Goal: Task Accomplishment & Management: Use online tool/utility

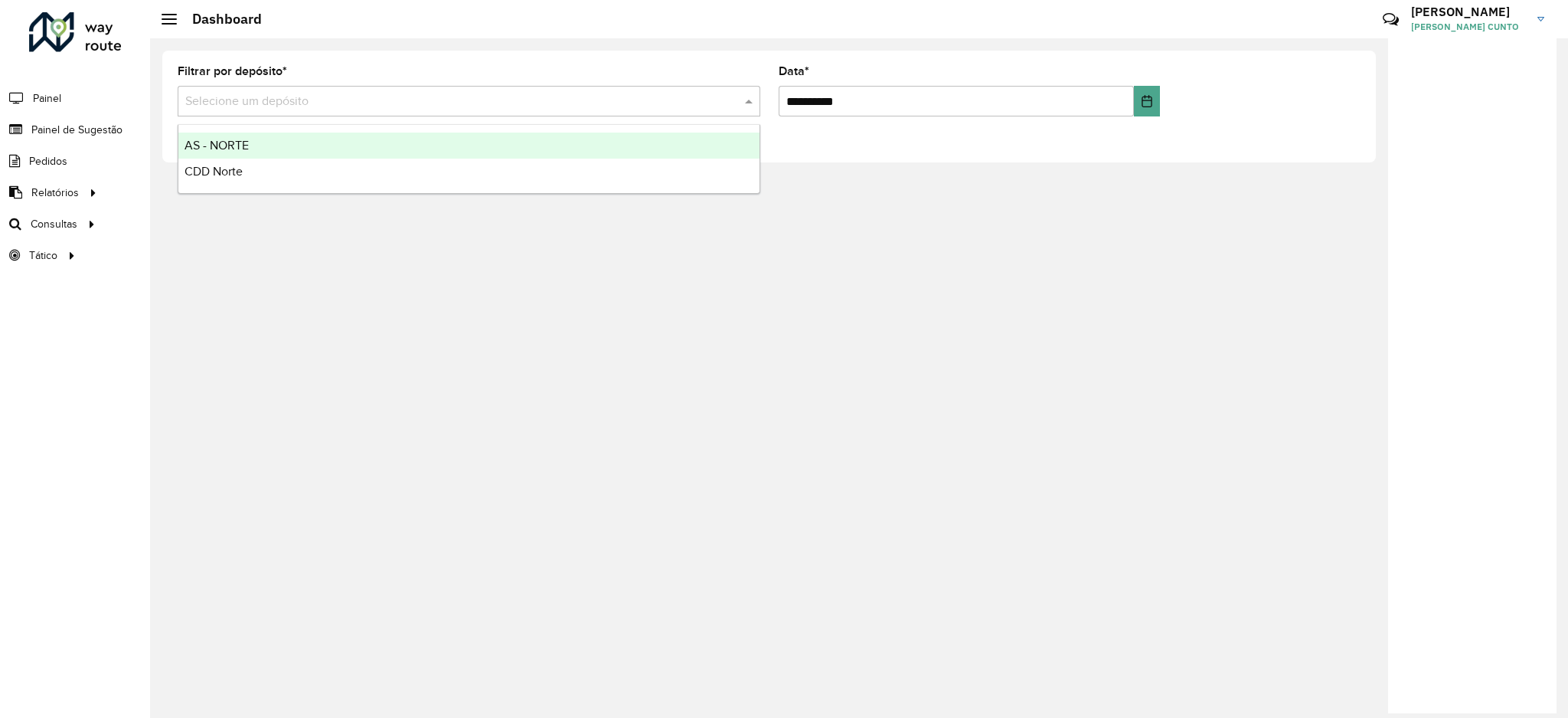
drag, startPoint x: 501, startPoint y: 115, endPoint x: 454, endPoint y: 135, distance: 51.1
click at [498, 115] on div "Selecione um depósito" at bounding box center [469, 101] width 582 height 30
click at [394, 155] on div "AS - NORTE" at bounding box center [469, 145] width 581 height 26
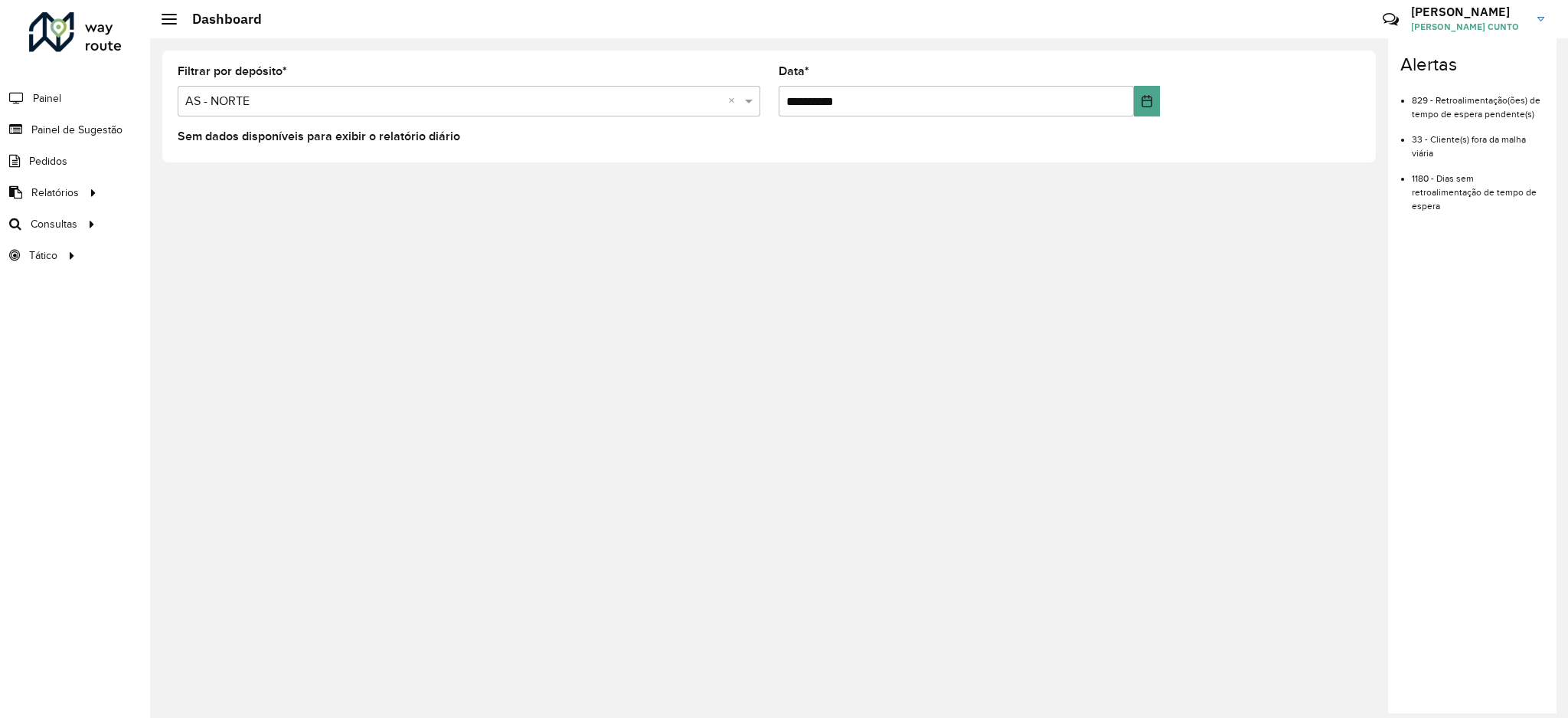
click at [378, 106] on input "text" at bounding box center [454, 101] width 537 height 18
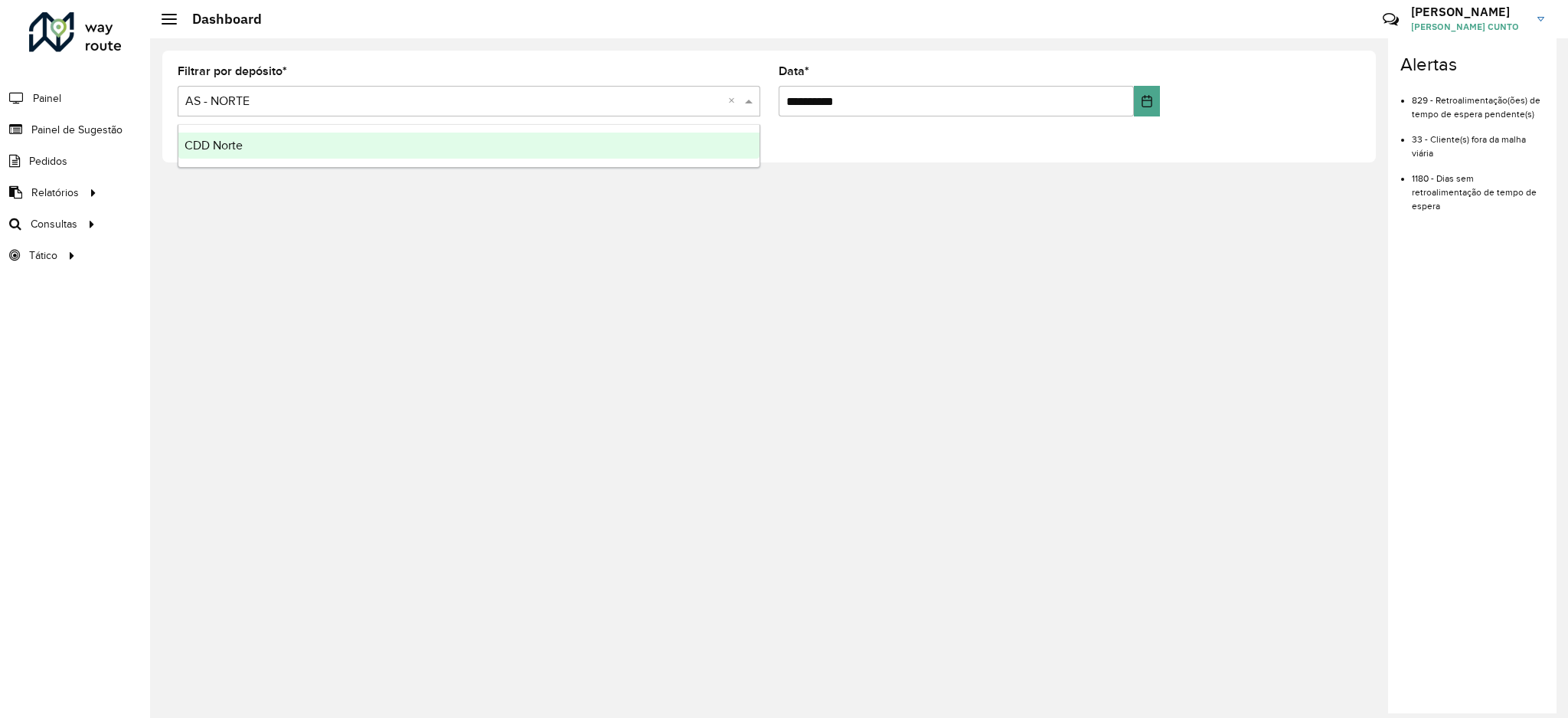
click at [337, 147] on div "CDD Norte" at bounding box center [469, 145] width 581 height 26
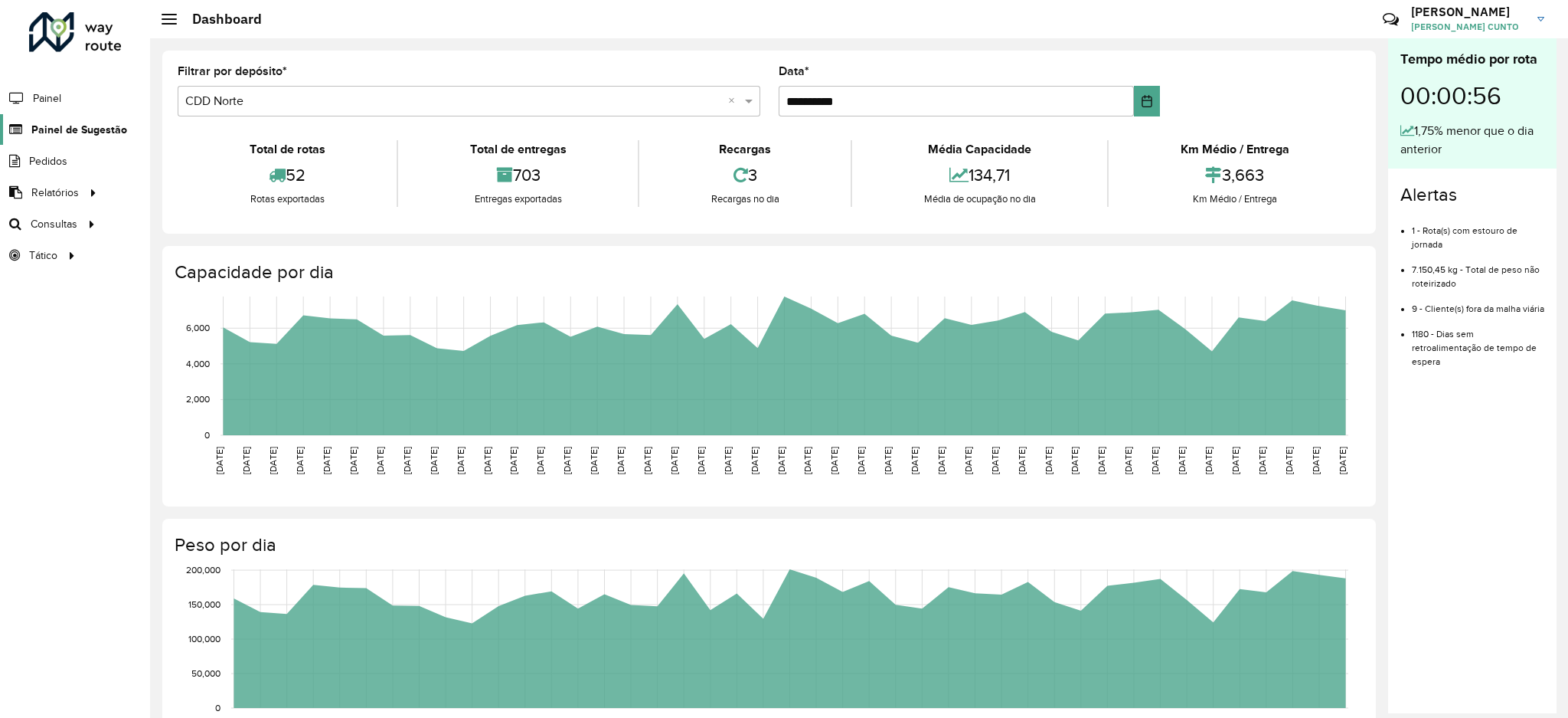
click at [82, 130] on span "Painel de Sugestão" at bounding box center [79, 130] width 96 height 16
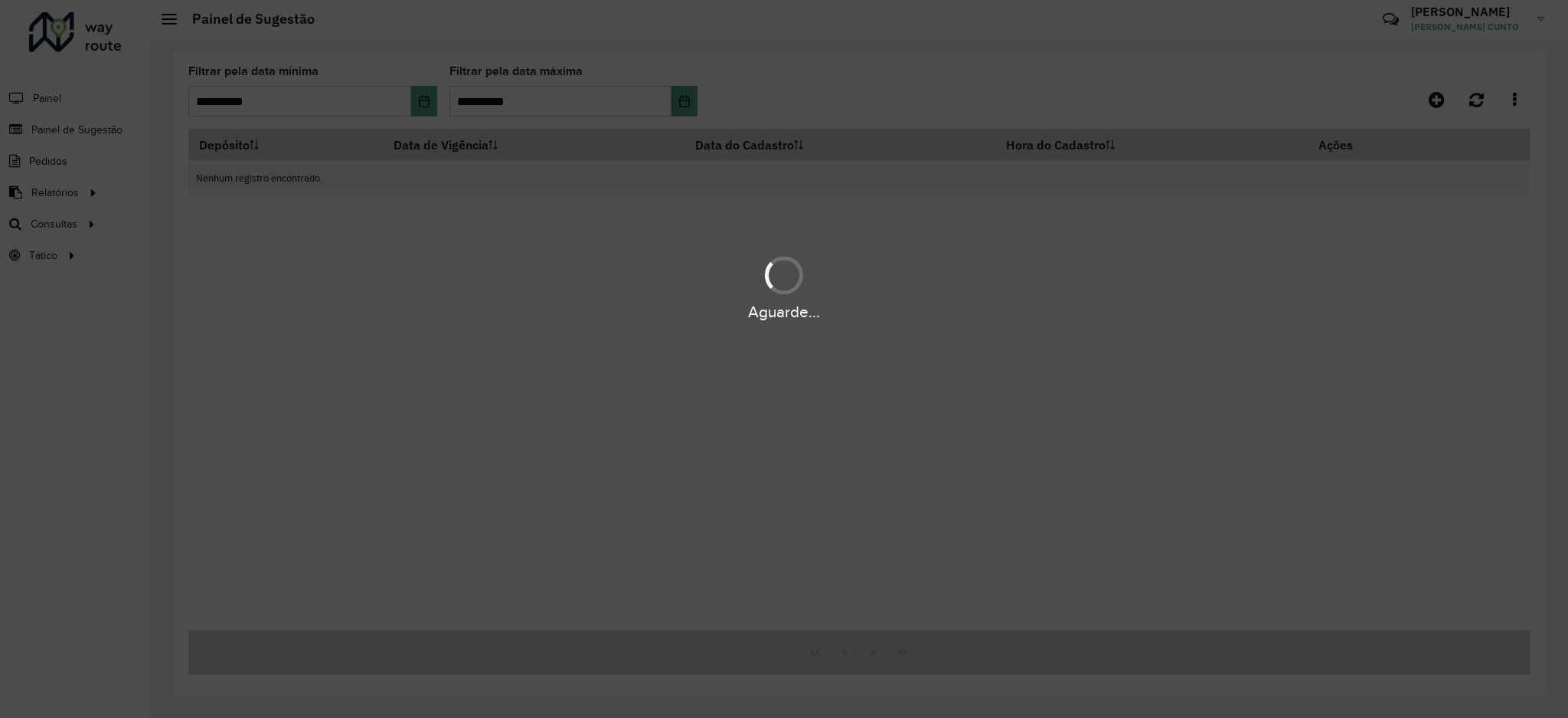
click at [86, 218] on div "Aguarde..." at bounding box center [784, 359] width 1568 height 718
click at [86, 228] on div "Aguarde..." at bounding box center [784, 359] width 1568 height 718
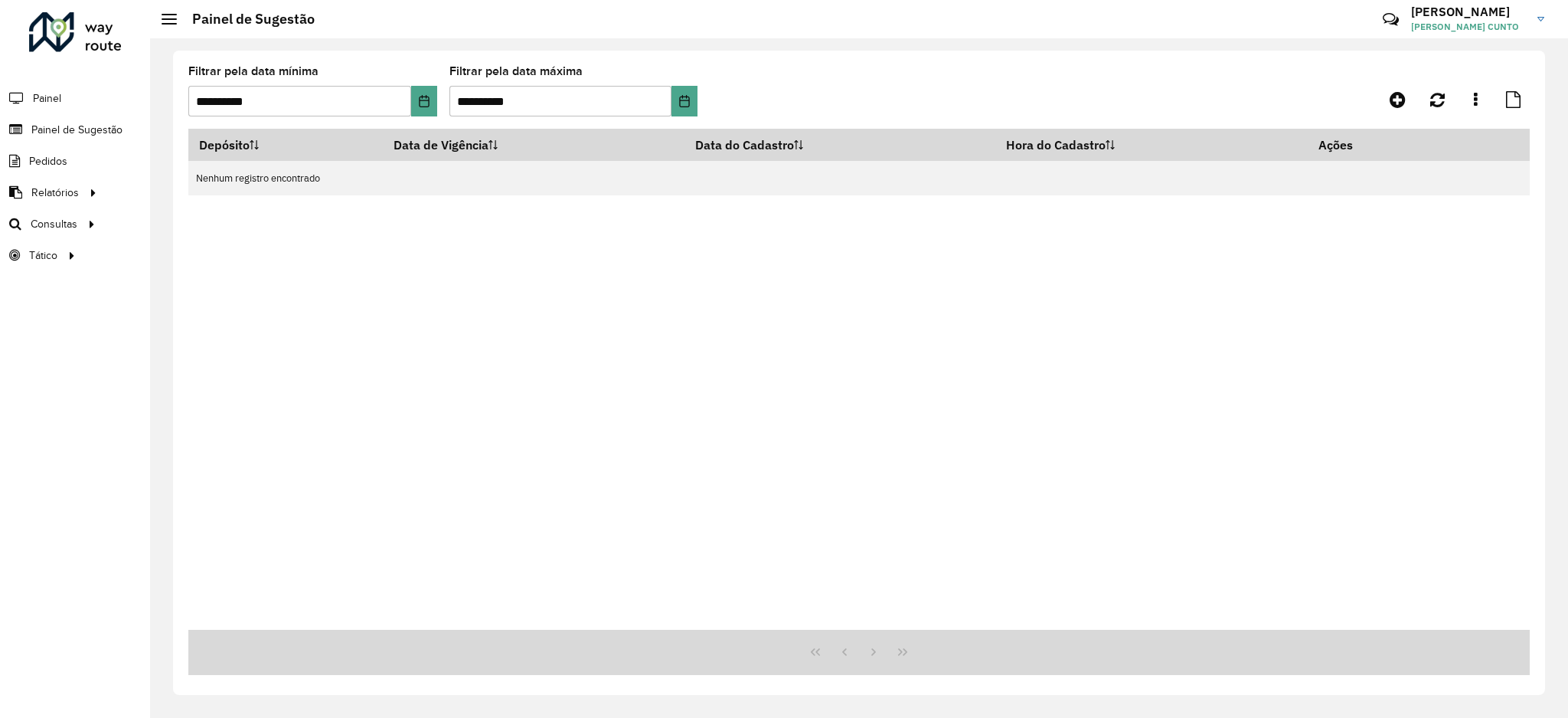
click at [86, 228] on icon at bounding box center [89, 223] width 13 height 23
click at [187, 229] on span "Roteirização" at bounding box center [205, 224] width 62 height 16
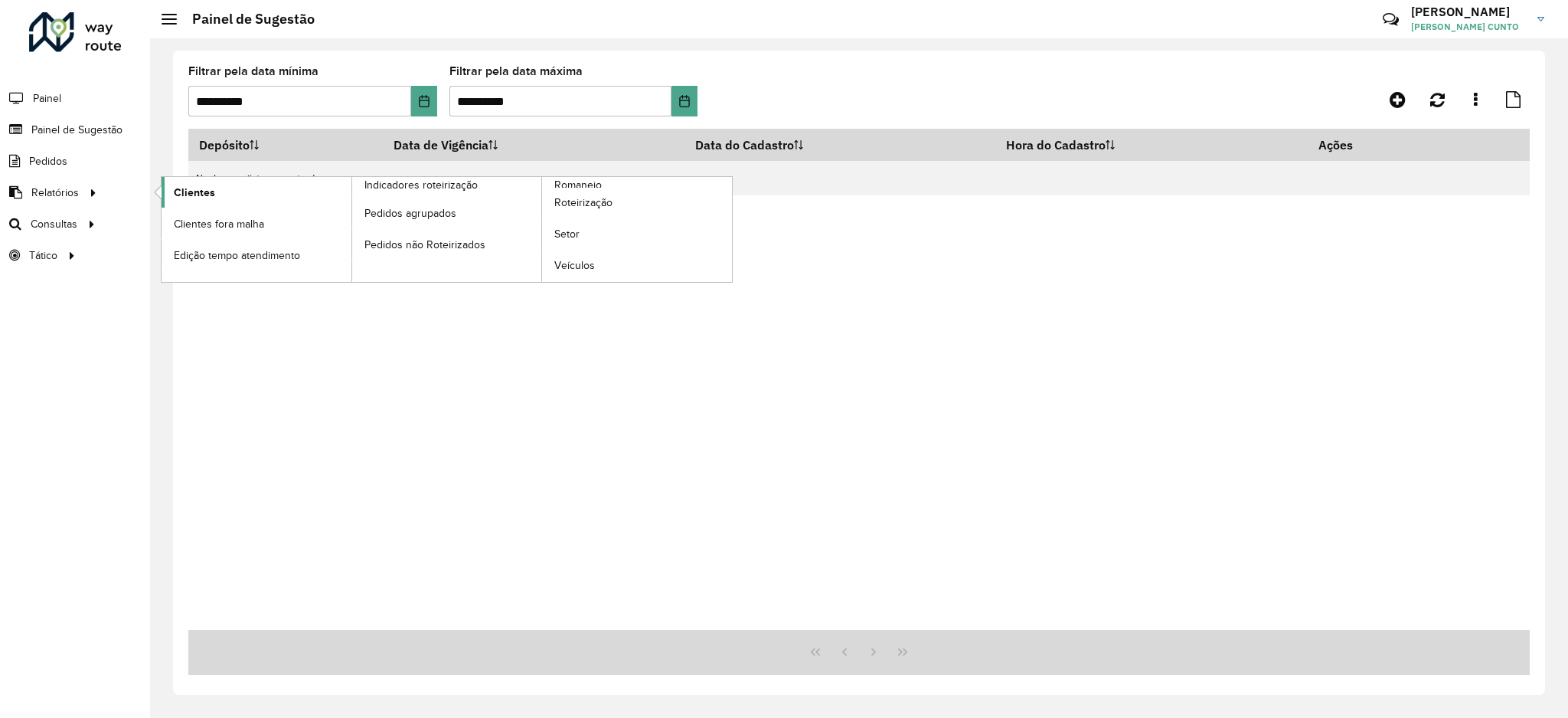
click at [194, 199] on span "Clientes" at bounding box center [195, 192] width 42 height 16
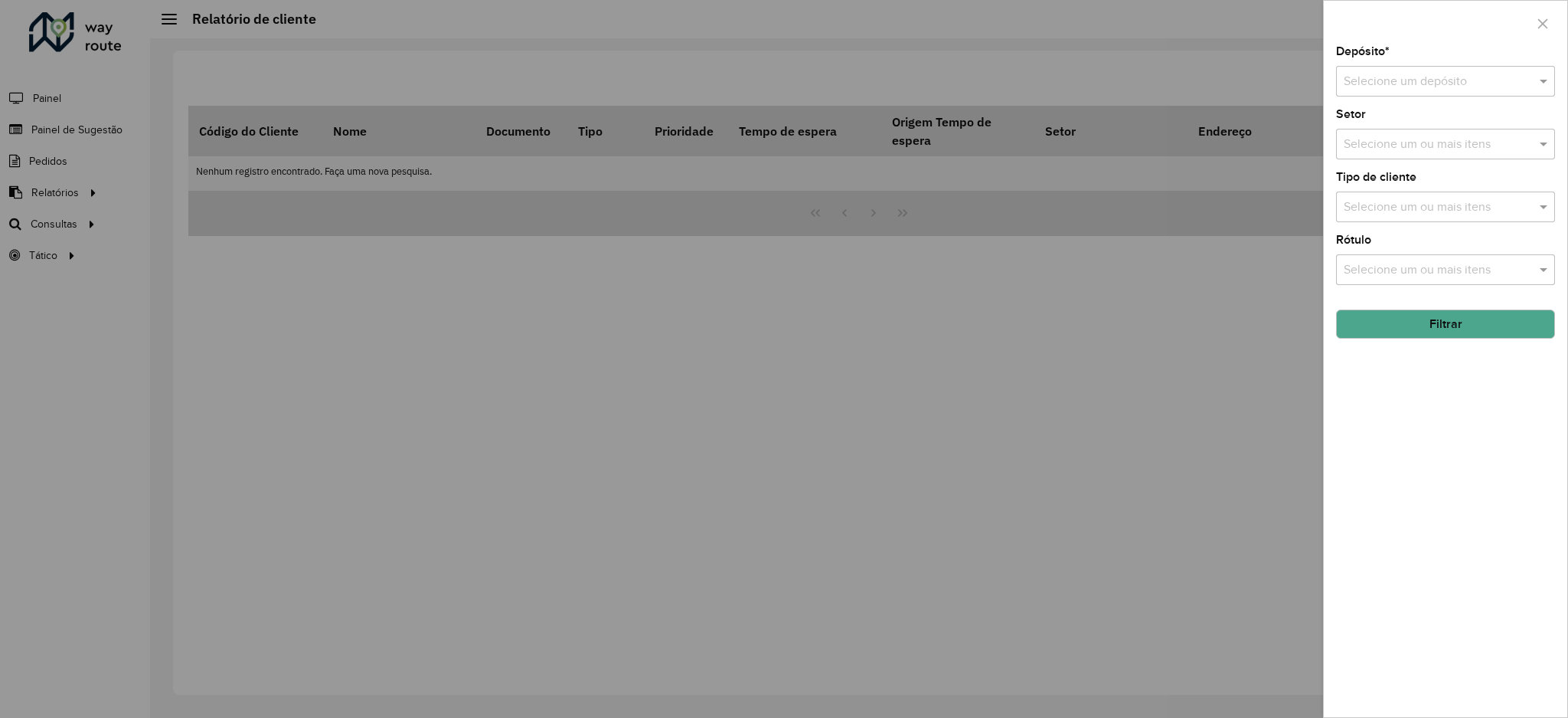
click at [1406, 70] on div "Selecione um depósito" at bounding box center [1445, 81] width 219 height 30
click at [1444, 155] on div "CDD Norte" at bounding box center [1446, 151] width 218 height 26
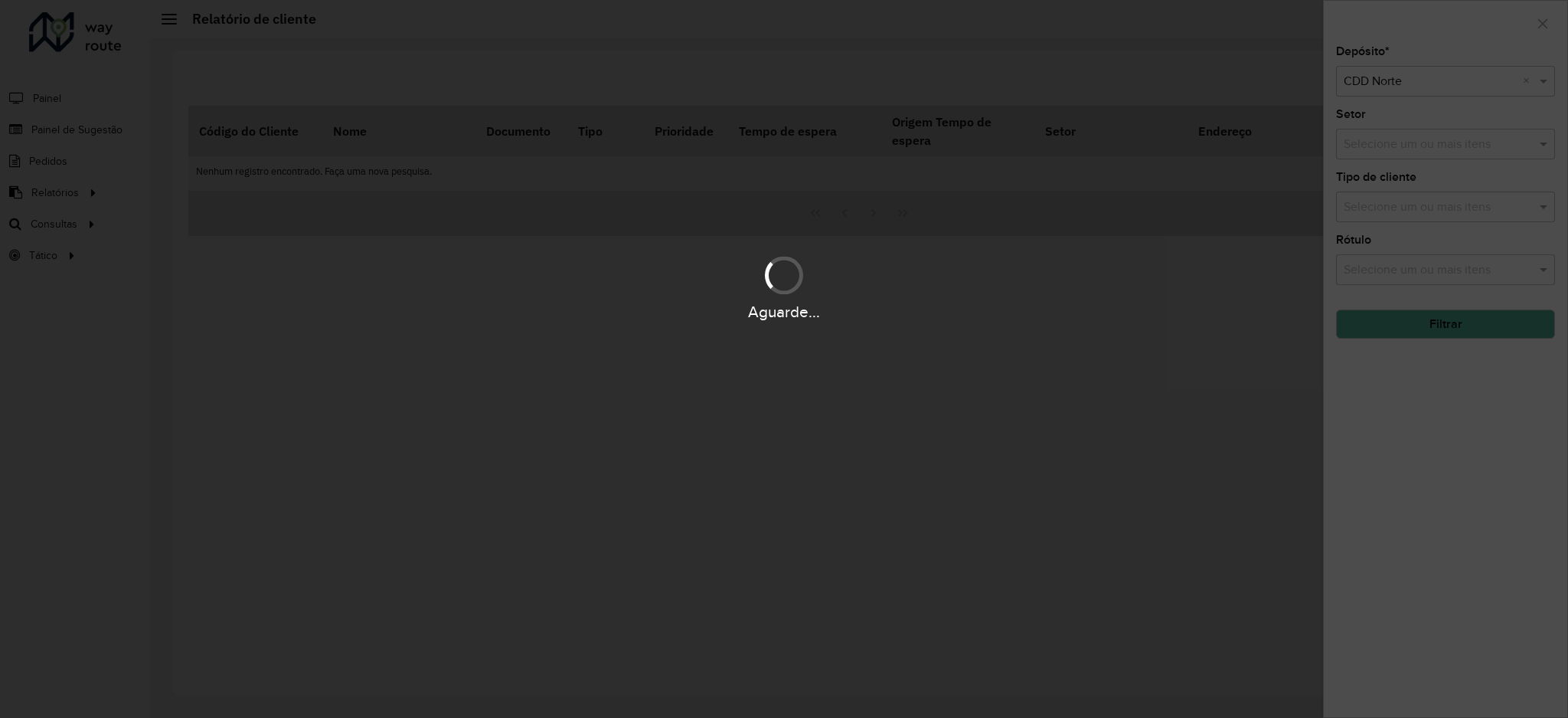
click at [1446, 153] on div "Aguarde..." at bounding box center [784, 359] width 1568 height 718
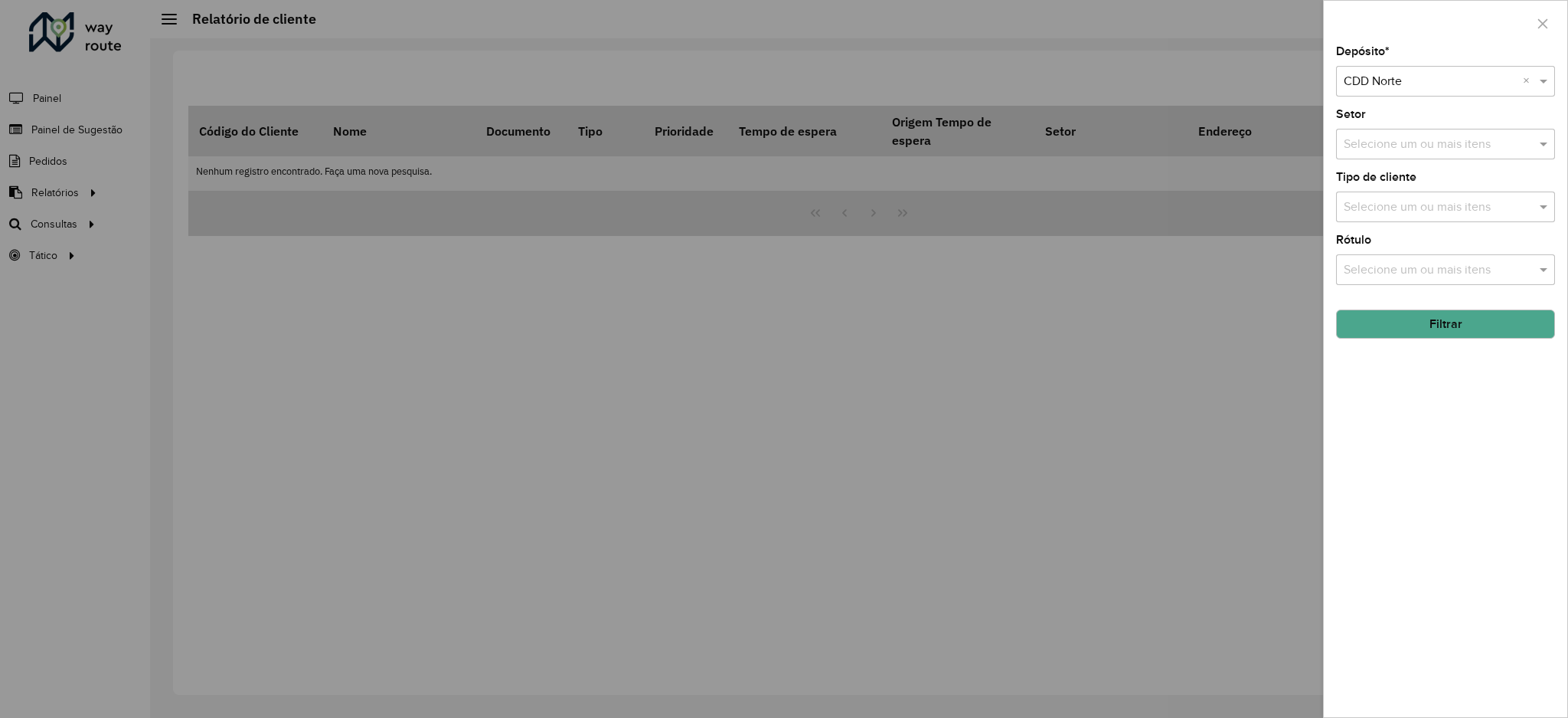
click at [1448, 200] on input "text" at bounding box center [1437, 206] width 196 height 18
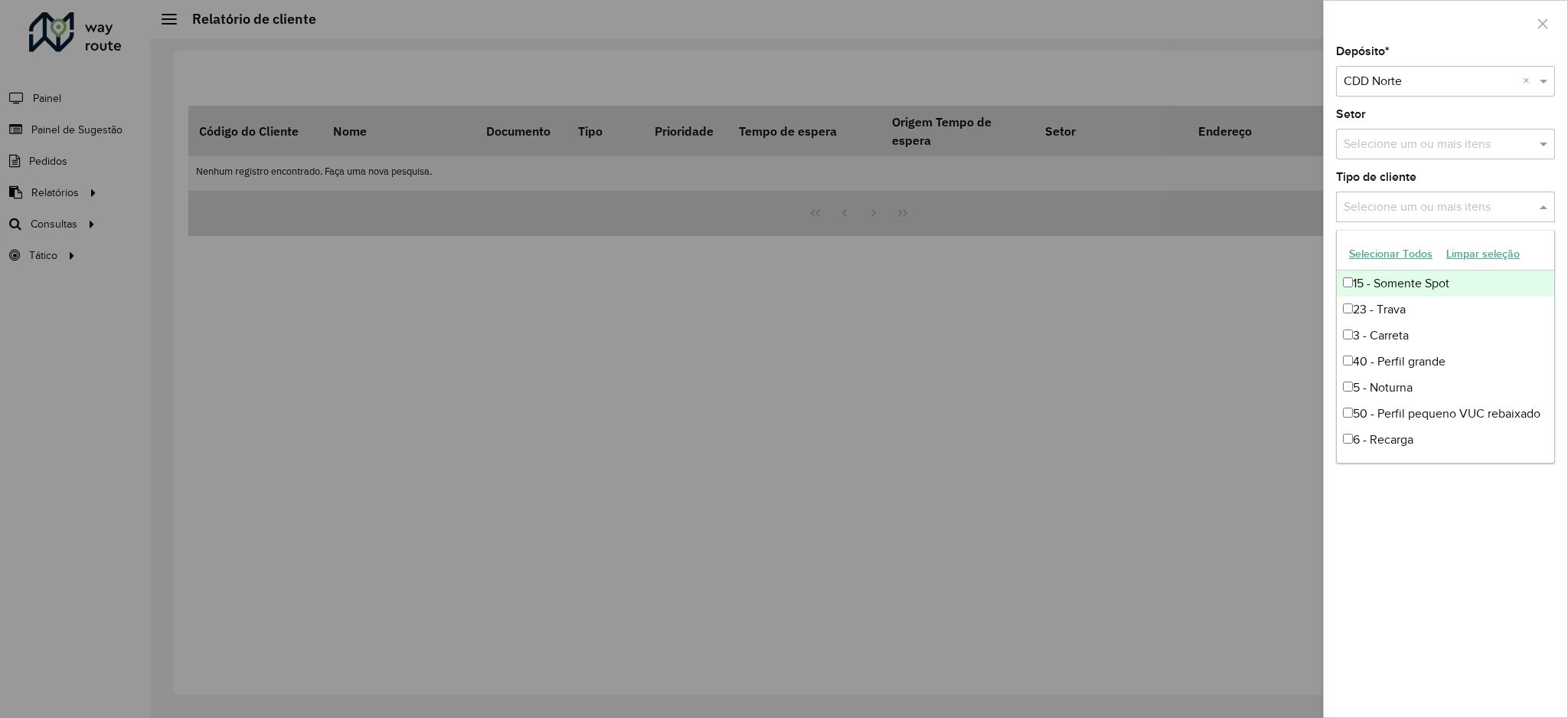
click at [1446, 161] on div "Depósito * Selecione um depósito × CDD Norte × Setor Selecione um ou mais itens…" at bounding box center [1445, 382] width 243 height 671
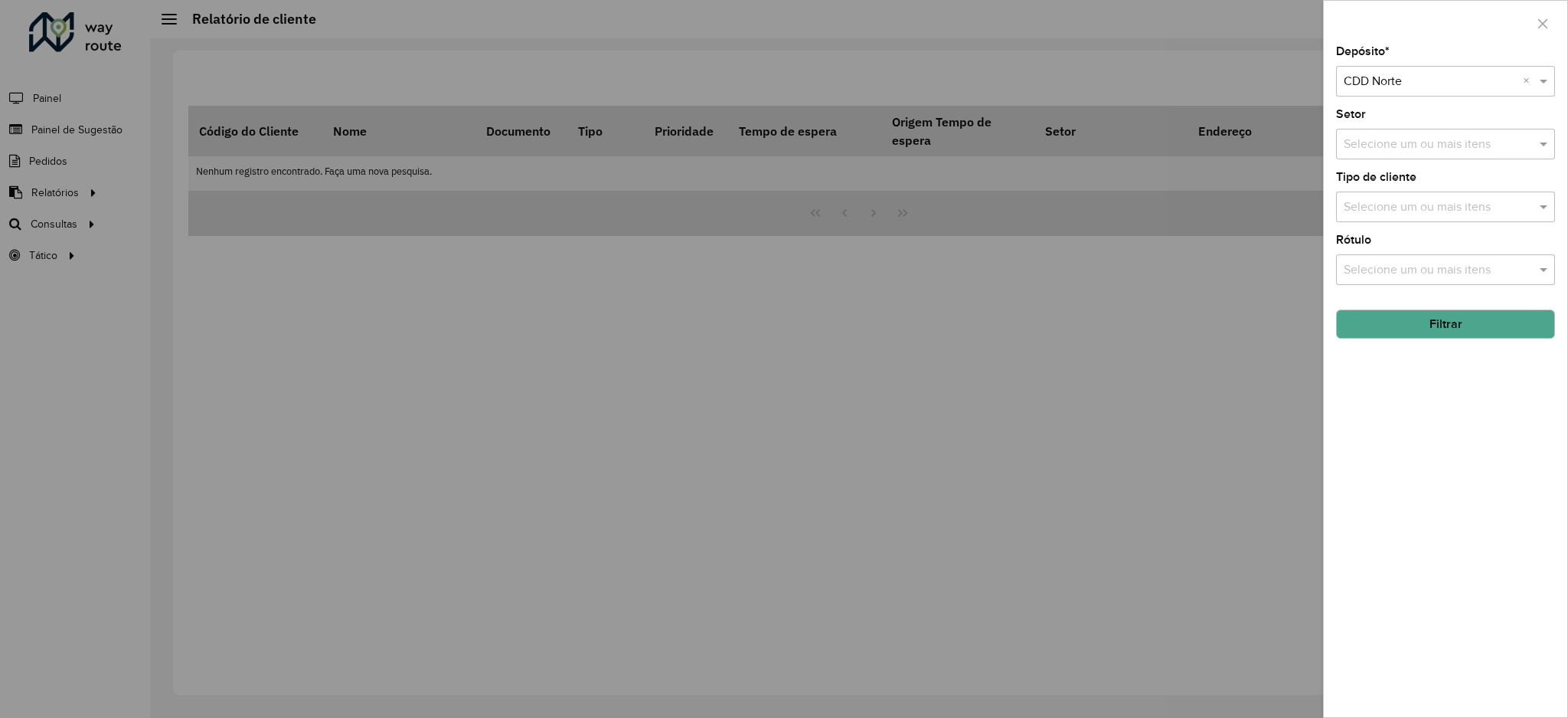
click at [1446, 140] on input "text" at bounding box center [1437, 144] width 196 height 18
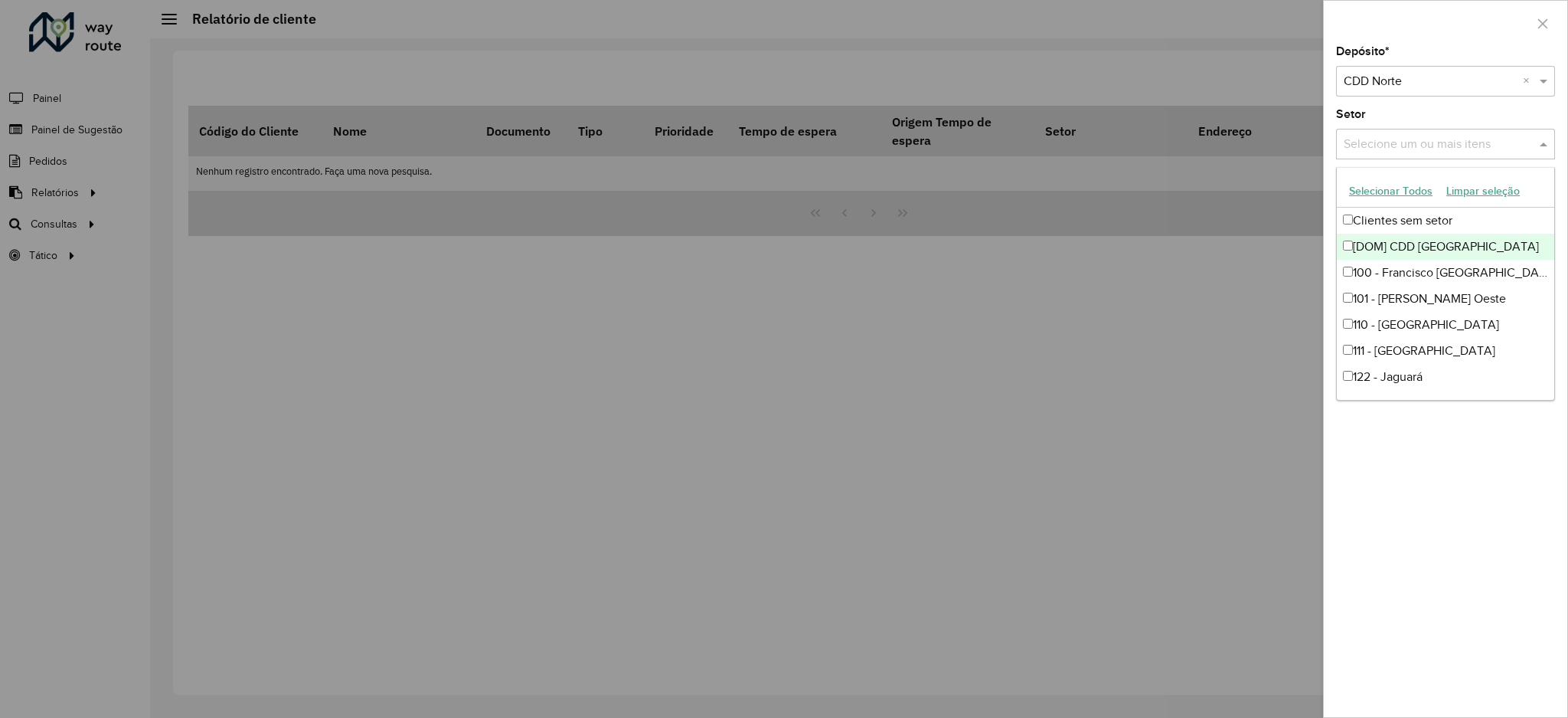
click at [1401, 154] on div "Selecione um ou mais itens" at bounding box center [1445, 144] width 219 height 30
click at [1410, 144] on input "text" at bounding box center [1437, 144] width 196 height 18
click at [1444, 99] on div "Depósito * Selecione um depósito × CDD Norte × Setor Selecione um ou mais itens…" at bounding box center [1445, 382] width 243 height 671
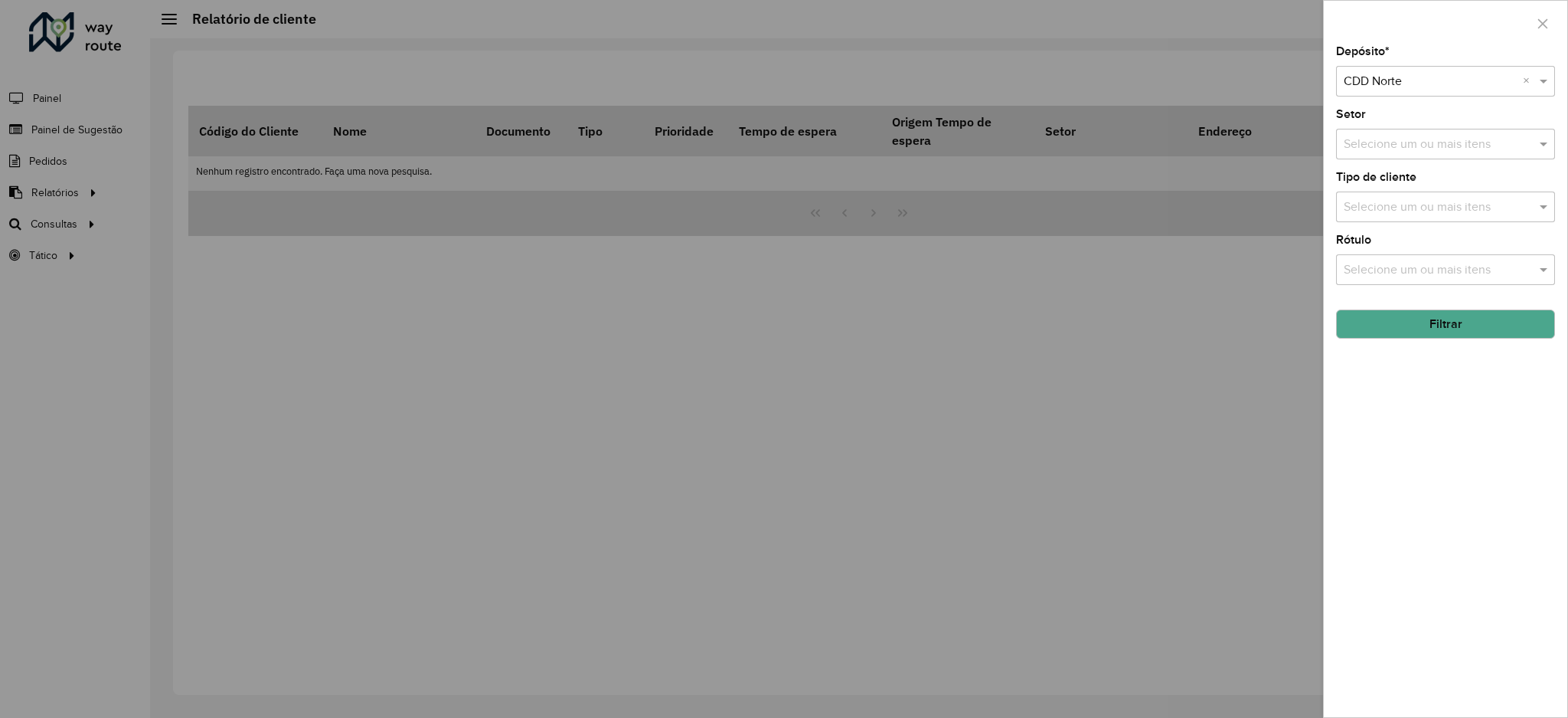
click at [1464, 205] on input "text" at bounding box center [1437, 206] width 196 height 18
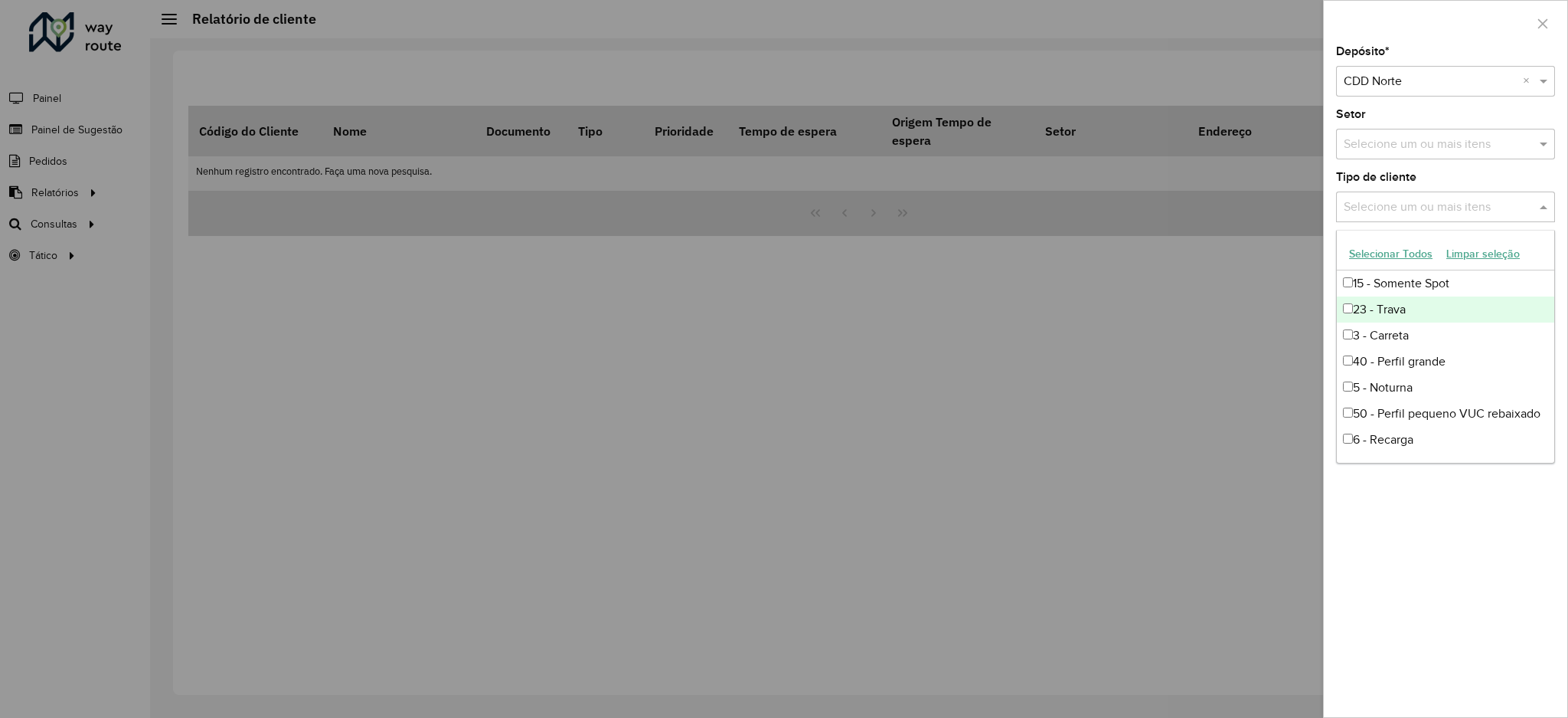
click at [1462, 307] on div "23 - Trava" at bounding box center [1446, 309] width 218 height 26
click at [1436, 509] on div "Depósito * Selecione um depósito × CDD Norte × Setor Selecione um ou mais itens…" at bounding box center [1445, 382] width 243 height 671
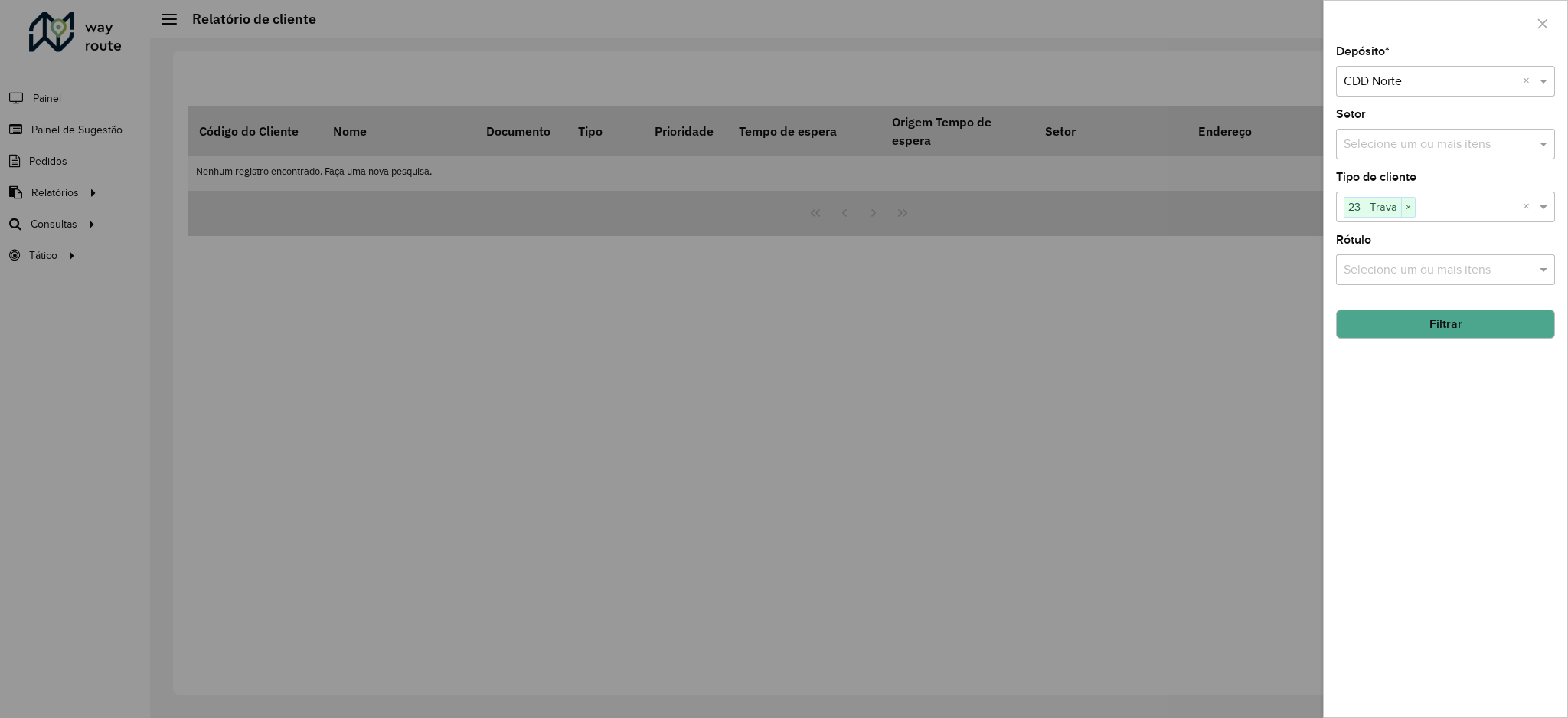
click at [1434, 331] on button "Filtrar" at bounding box center [1445, 324] width 219 height 29
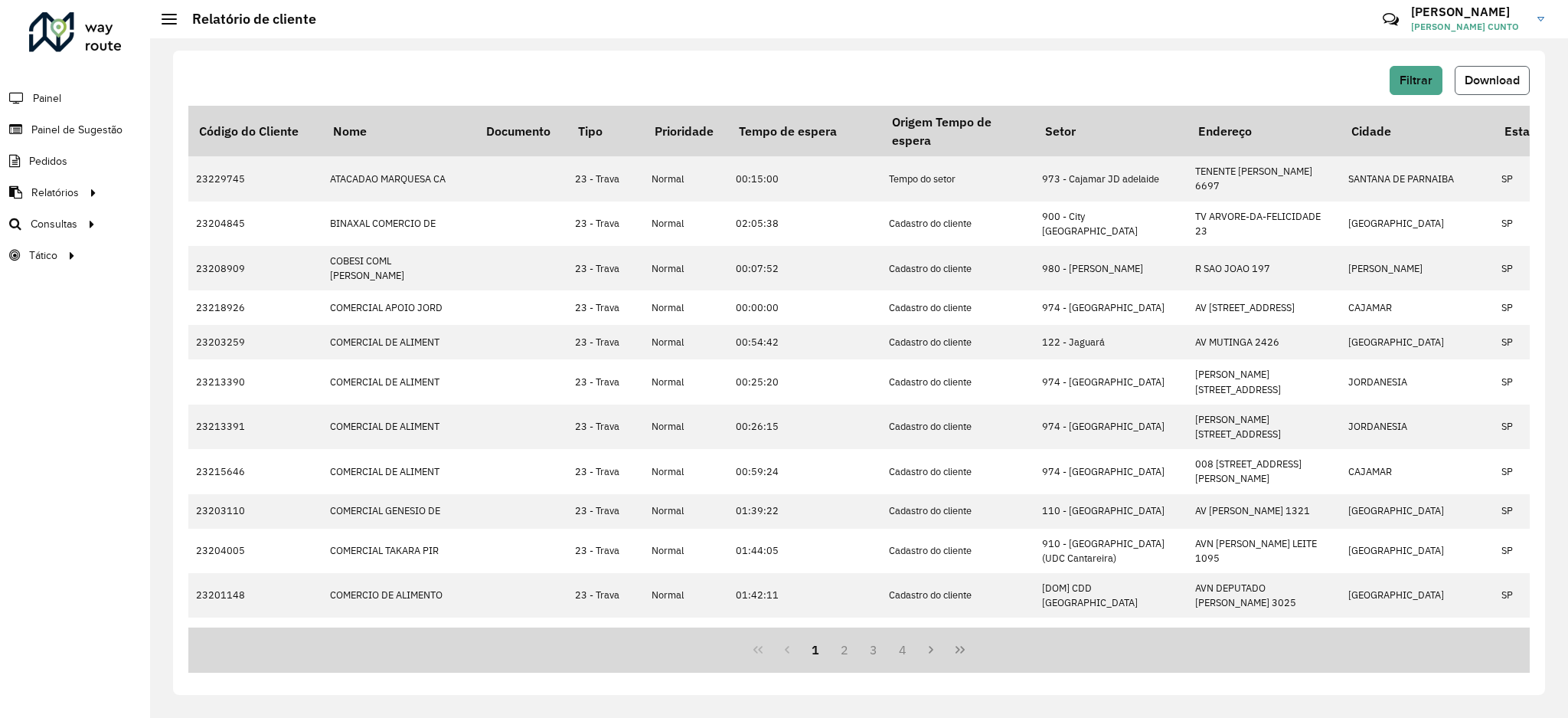
click at [1471, 86] on span "Download" at bounding box center [1492, 81] width 55 height 13
click at [1424, 78] on span "Filtrar" at bounding box center [1416, 81] width 33 height 13
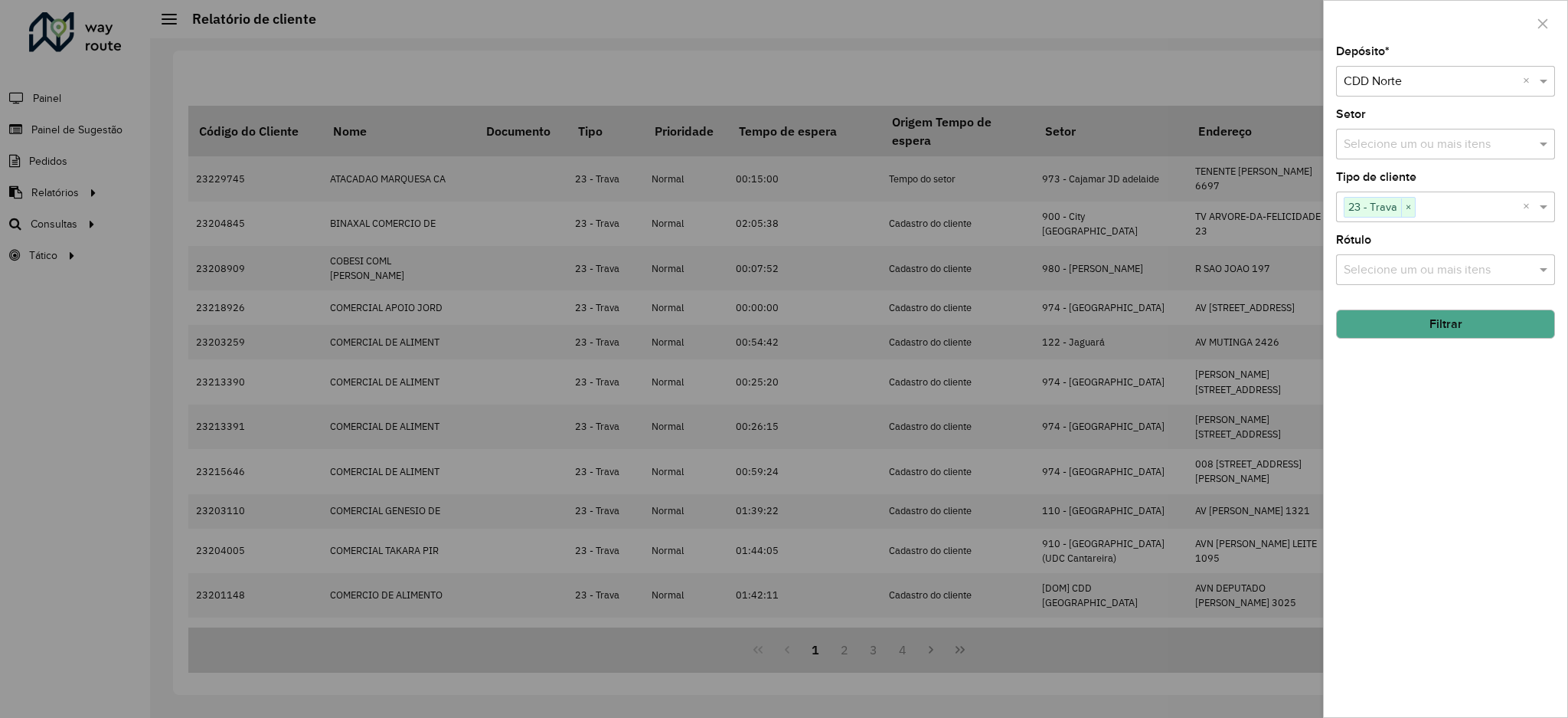
click at [1423, 206] on input "text" at bounding box center [1469, 206] width 107 height 18
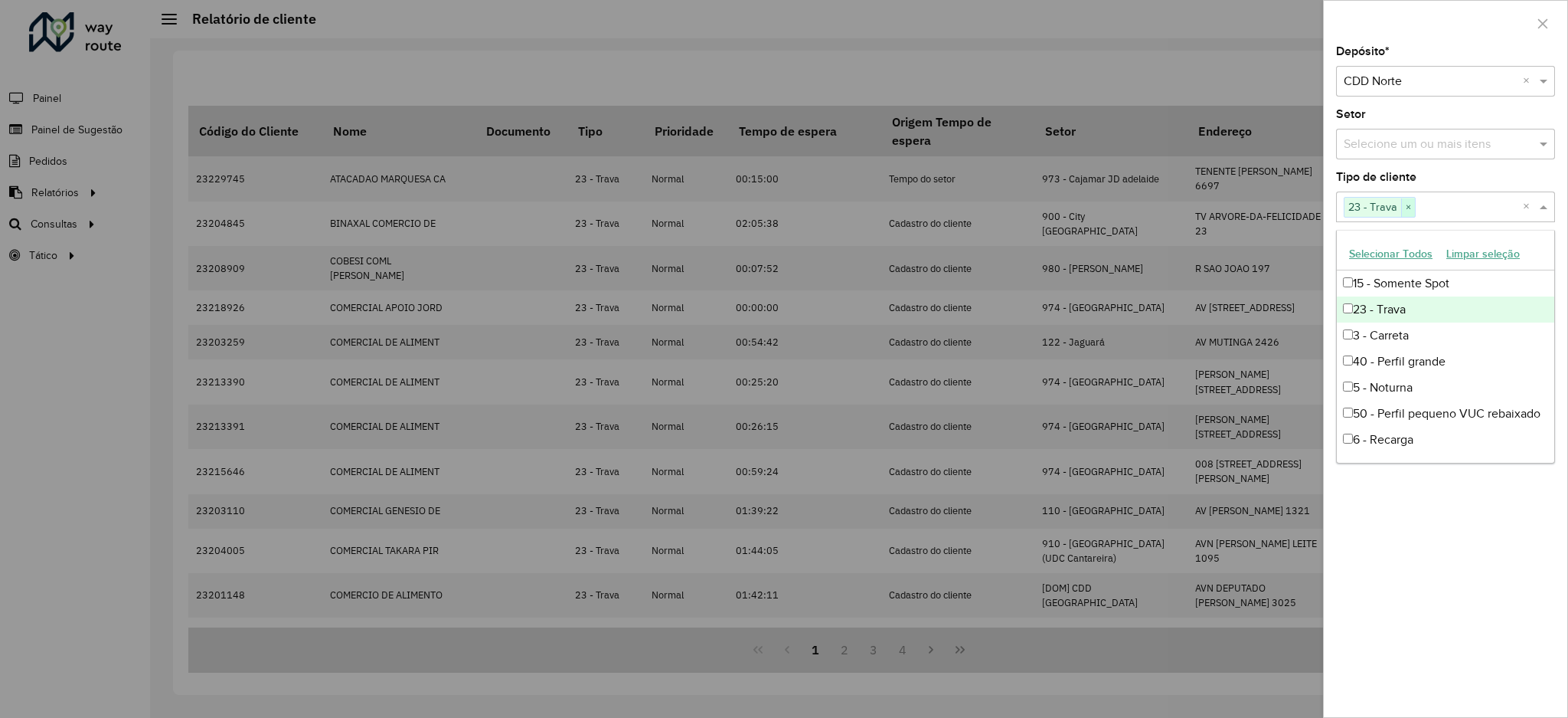
click at [1406, 206] on span "×" at bounding box center [1408, 206] width 14 height 18
click at [1432, 194] on div "Selecione um ou mais itens" at bounding box center [1445, 206] width 219 height 30
click at [1428, 182] on div "Tipo de cliente Selecione um ou mais itens" at bounding box center [1445, 196] width 219 height 50
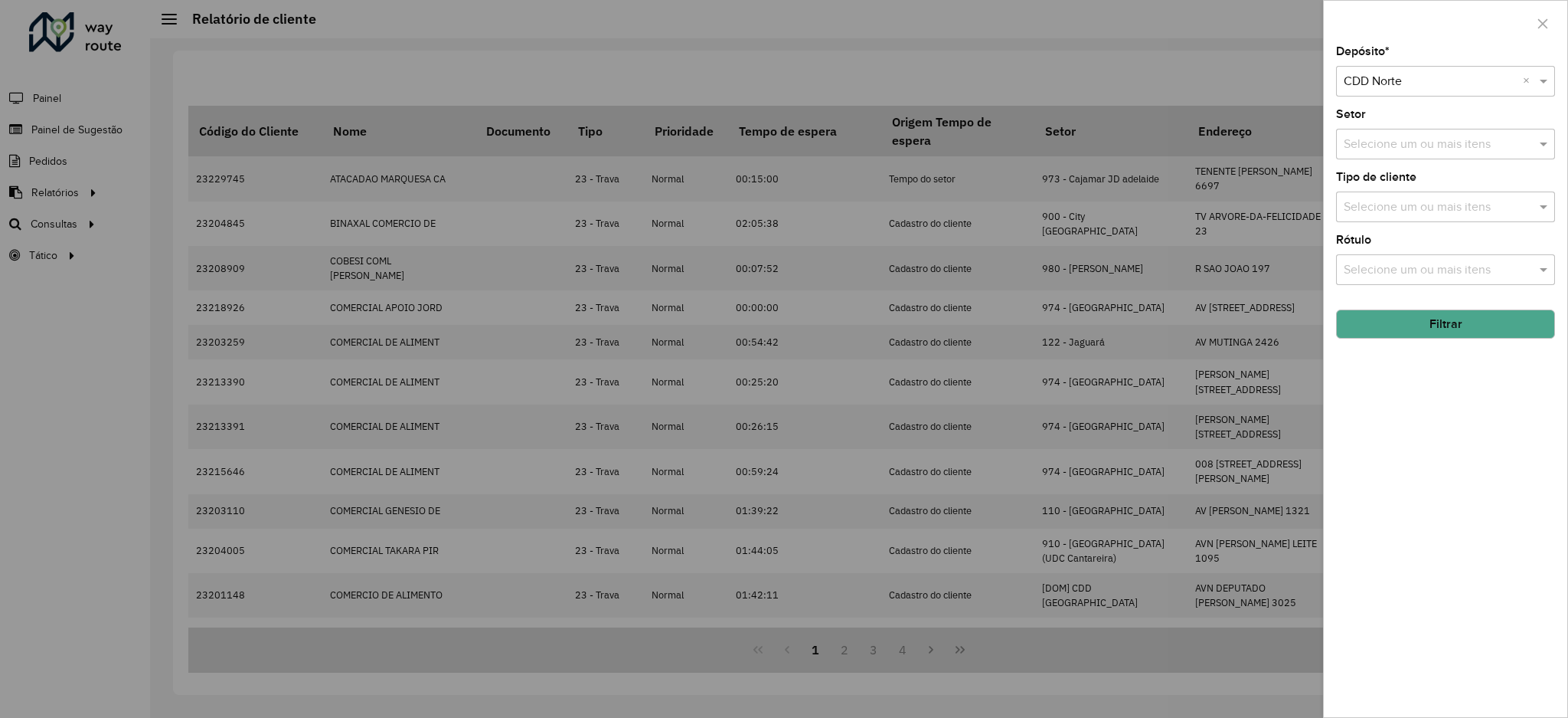
click at [1430, 144] on input "text" at bounding box center [1437, 144] width 196 height 18
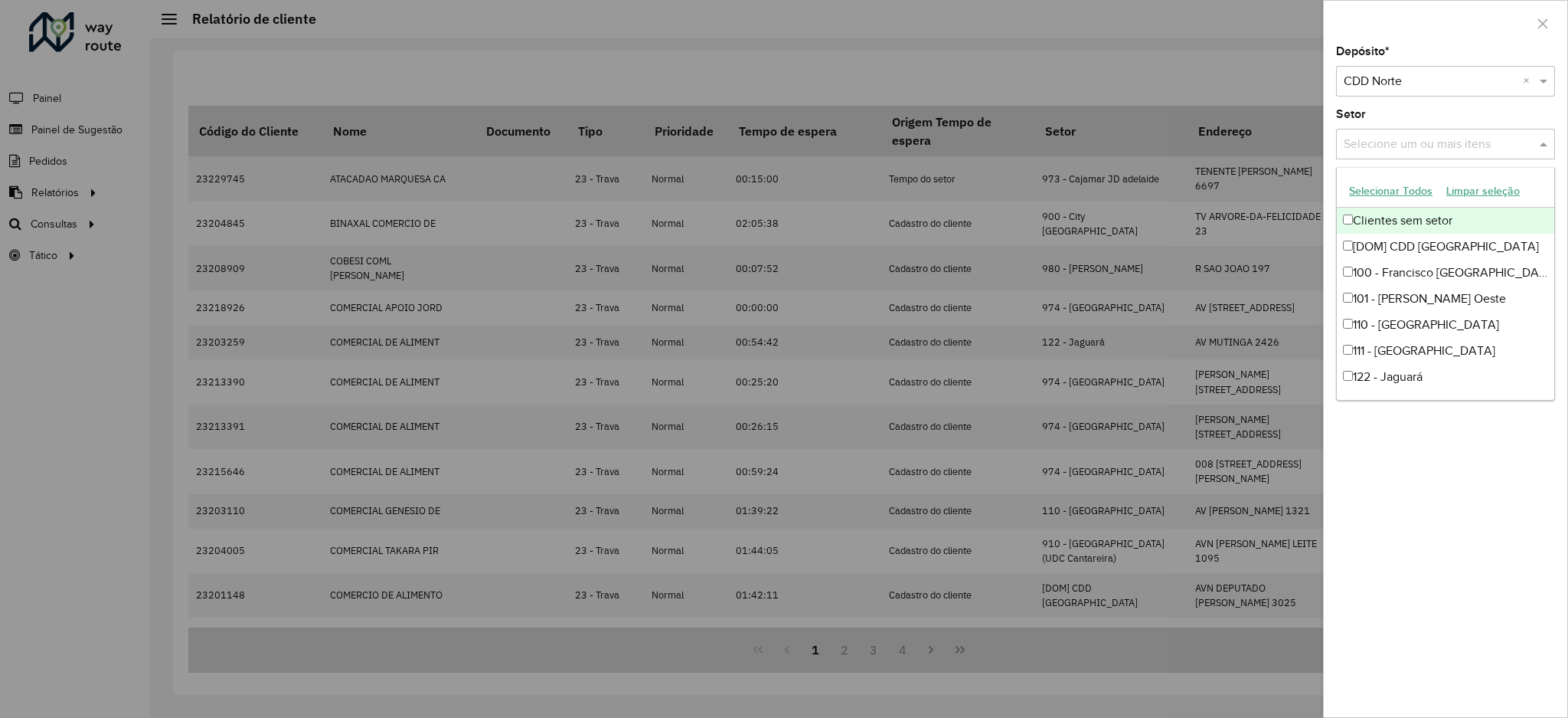
click at [227, 154] on div at bounding box center [784, 359] width 1568 height 718
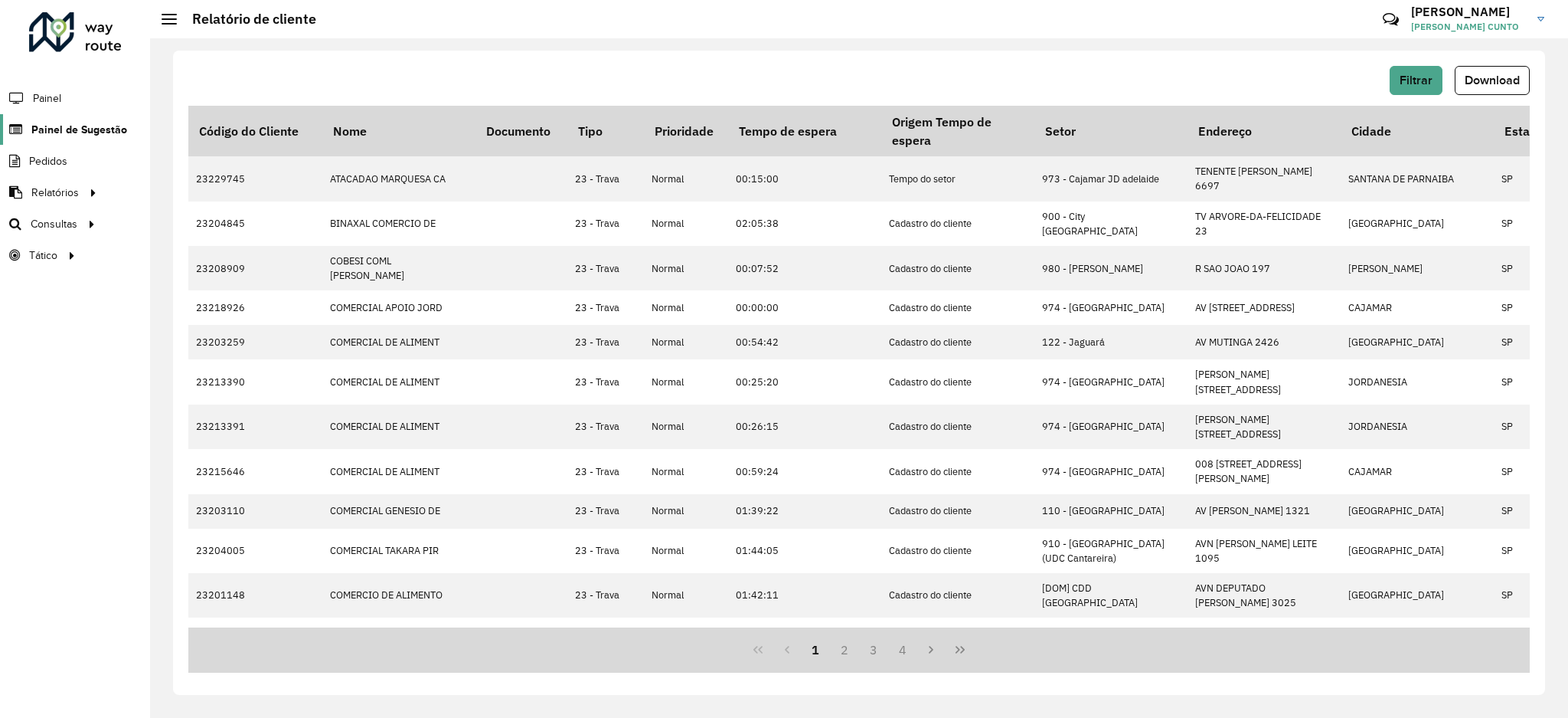
click at [71, 126] on span "Painel de Sugestão" at bounding box center [79, 130] width 96 height 16
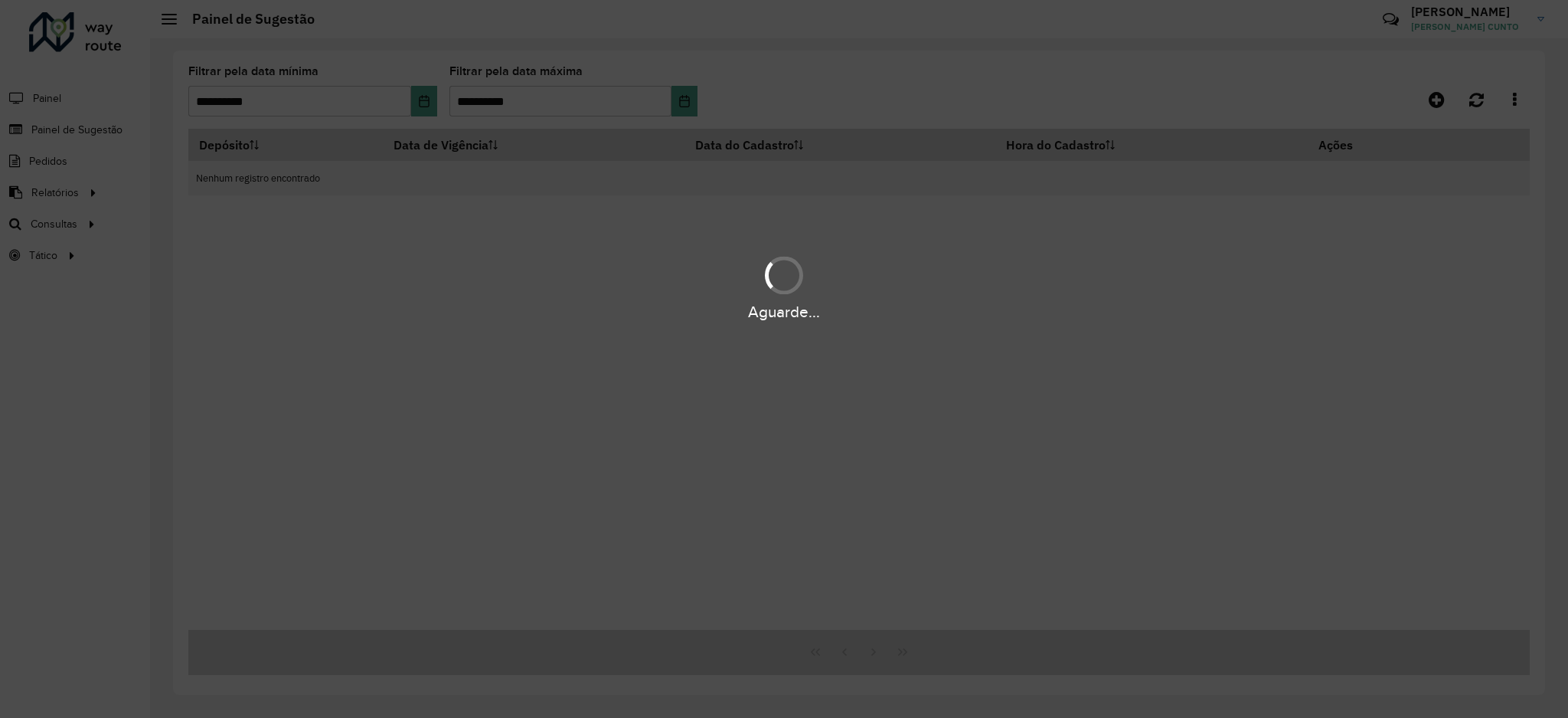
click at [309, 99] on div "Aguarde..." at bounding box center [784, 359] width 1568 height 718
click at [452, 106] on hb-app "**********" at bounding box center [784, 359] width 1568 height 718
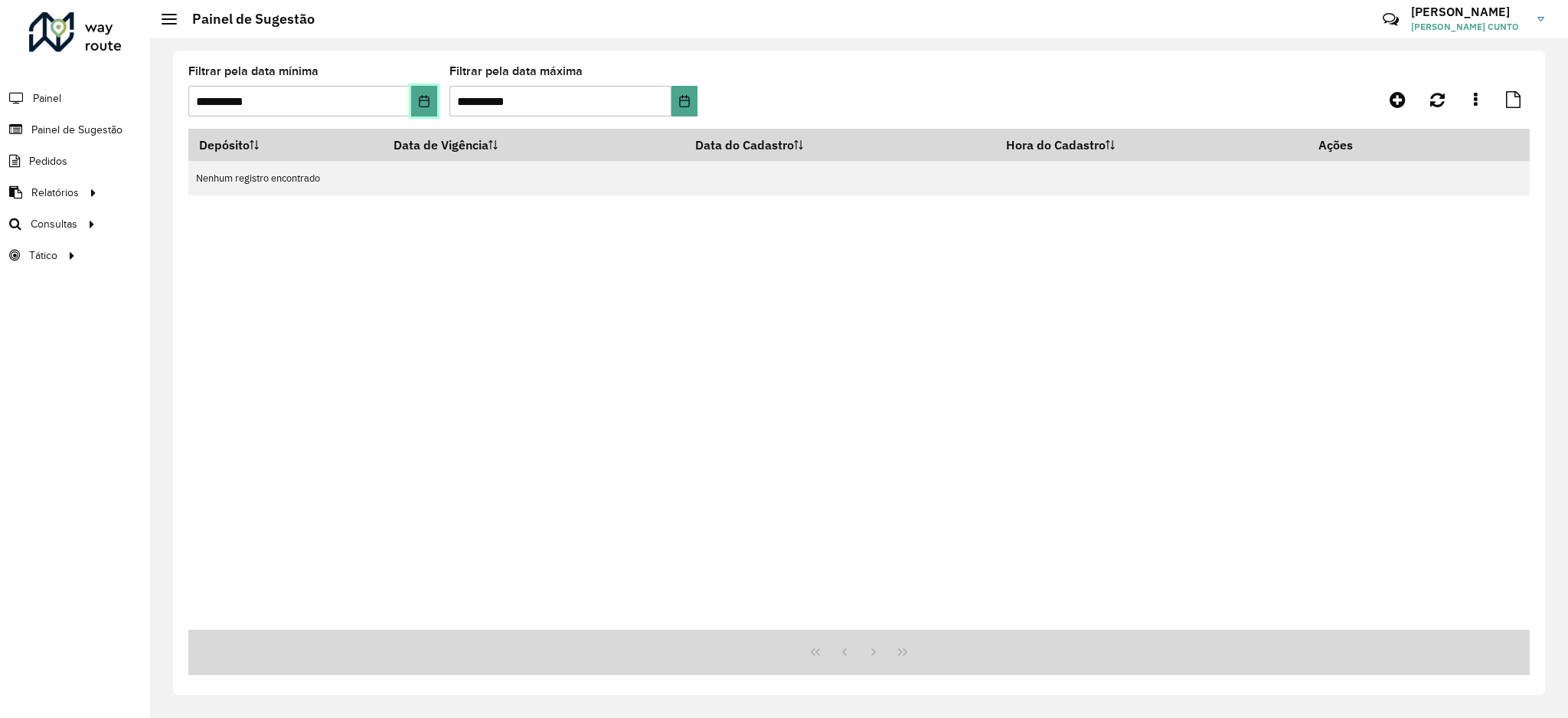
click at [431, 102] on button "Choose Date" at bounding box center [423, 101] width 26 height 30
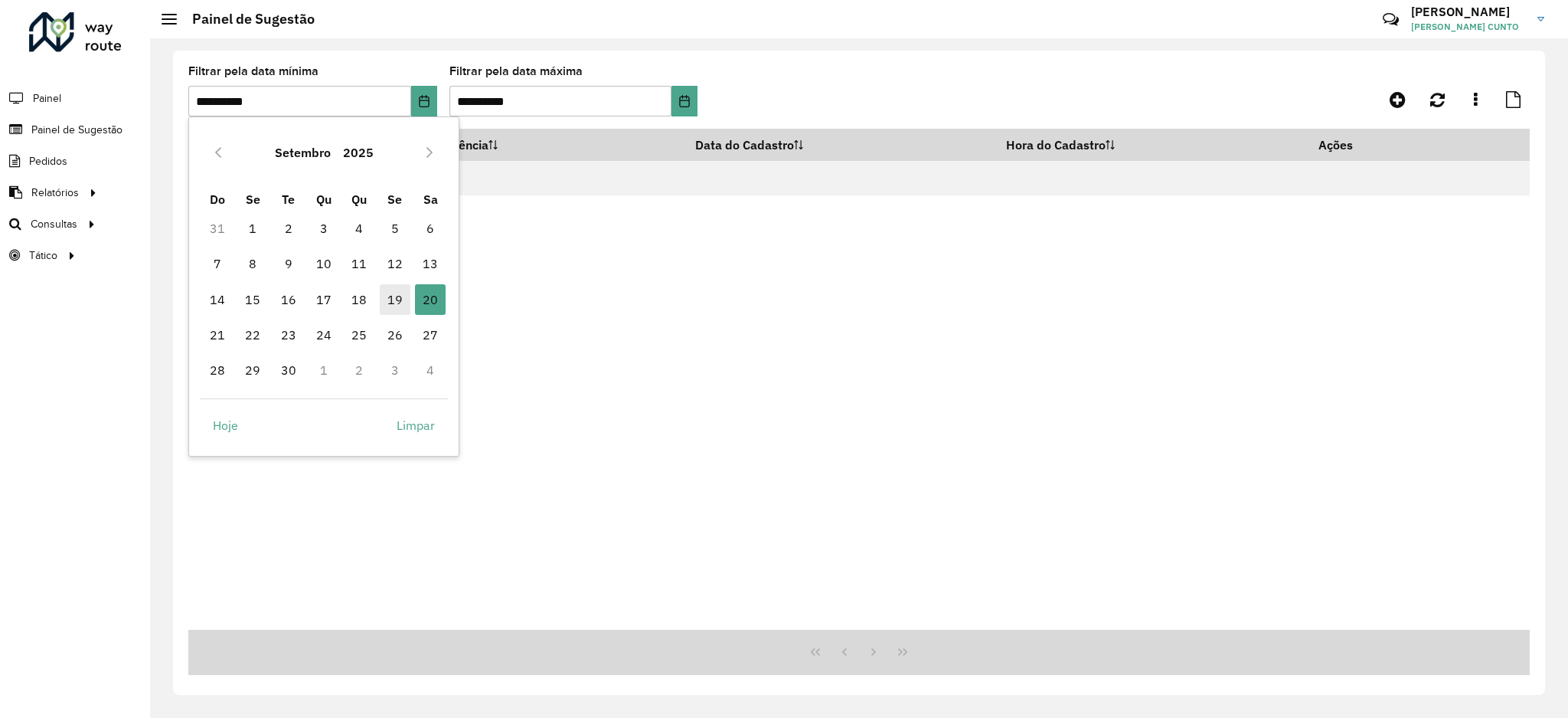
click at [386, 297] on span "19" at bounding box center [395, 299] width 30 height 30
type input "**********"
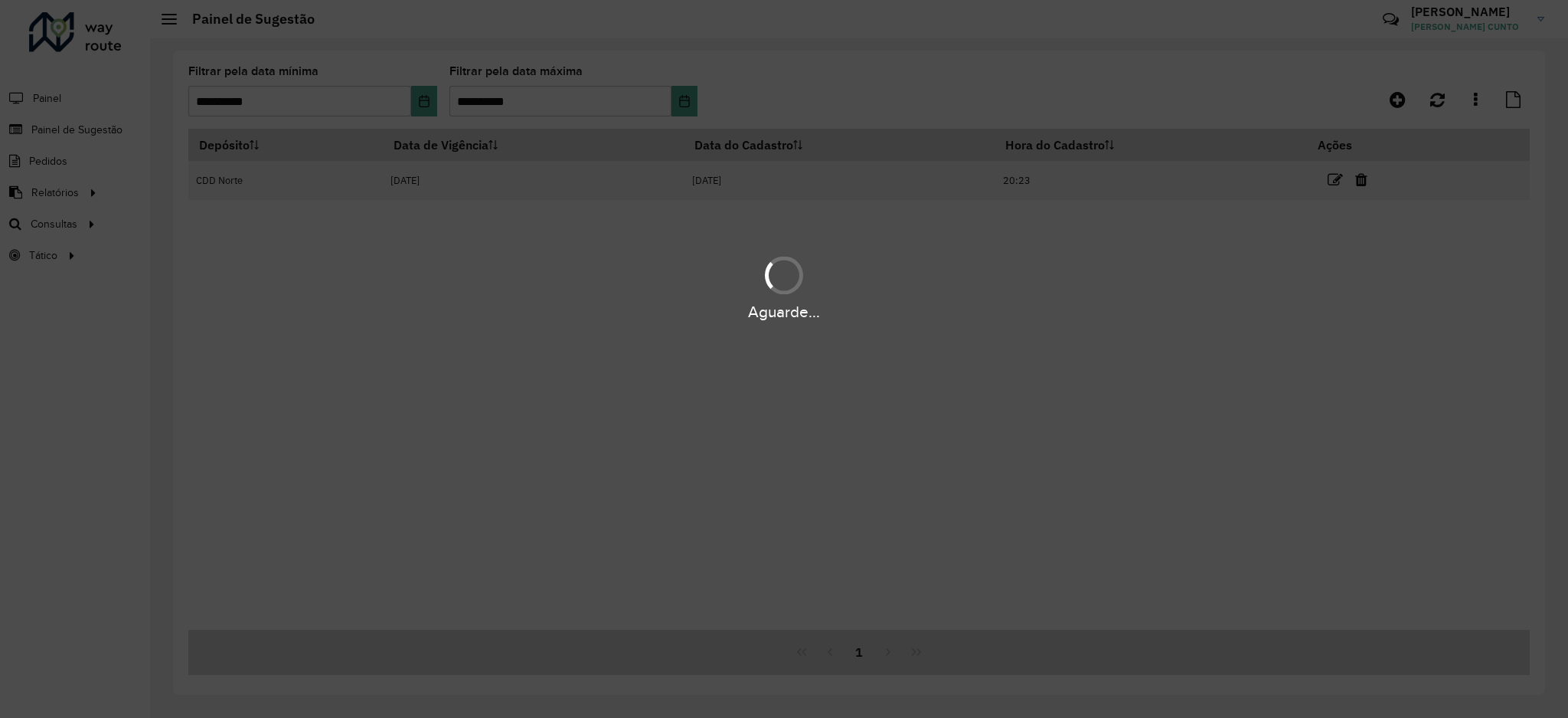
click at [683, 102] on div "Aguarde..." at bounding box center [784, 359] width 1568 height 718
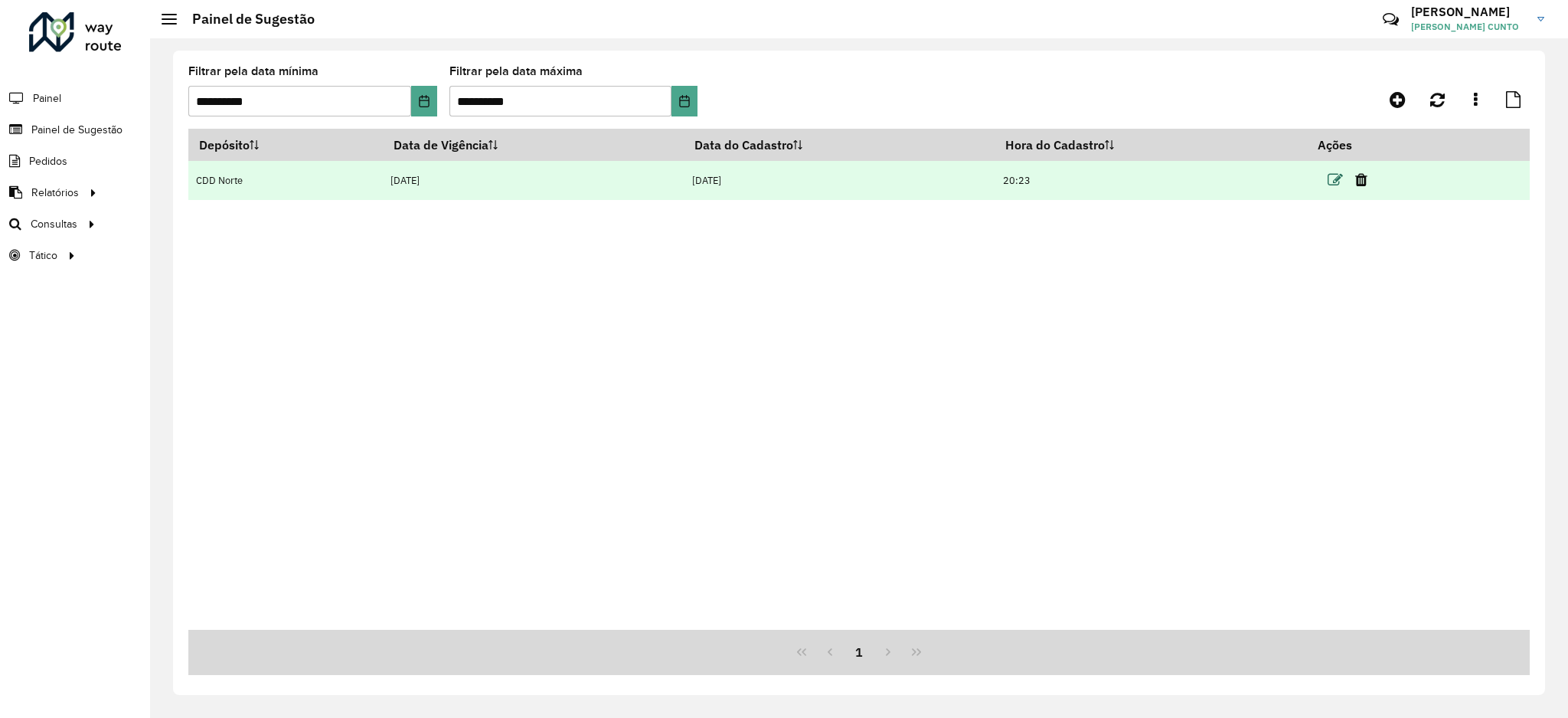
click at [1331, 178] on icon at bounding box center [1335, 180] width 15 height 15
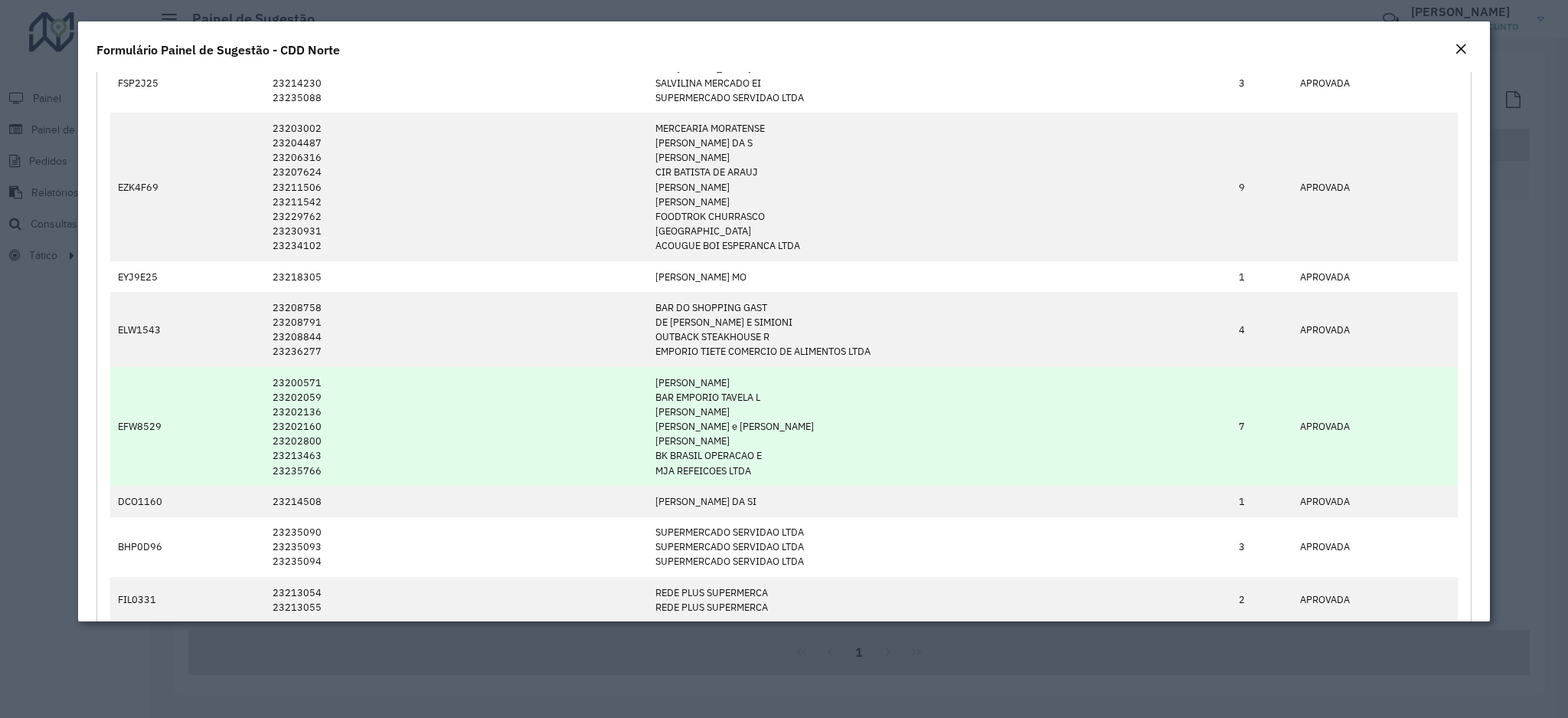
scroll to position [408, 0]
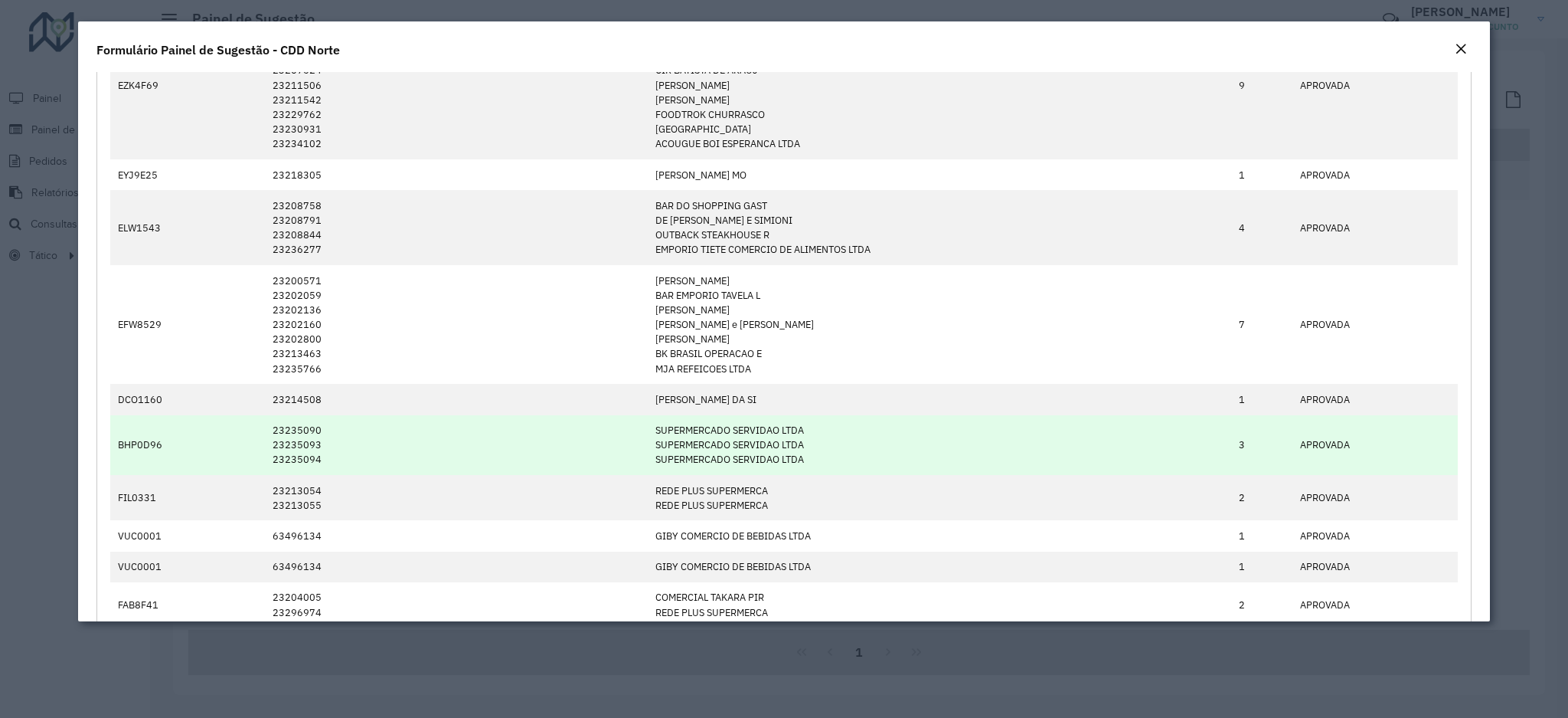
drag, startPoint x: 816, startPoint y: 466, endPoint x: 370, endPoint y: 444, distance: 446.5
click at [239, 424] on tr "BHP0D96 23235090 23235093 23235094 SUPERMERCADO SERVIDAO LTDA SUPERMERCADO SERV…" at bounding box center [783, 445] width 1347 height 61
click at [546, 458] on td "23235090 23235093 23235094" at bounding box center [456, 445] width 383 height 61
click at [327, 449] on td "23235090 23235093 23235094" at bounding box center [456, 445] width 383 height 61
click at [196, 447] on td "BHP0D96" at bounding box center [187, 445] width 154 height 61
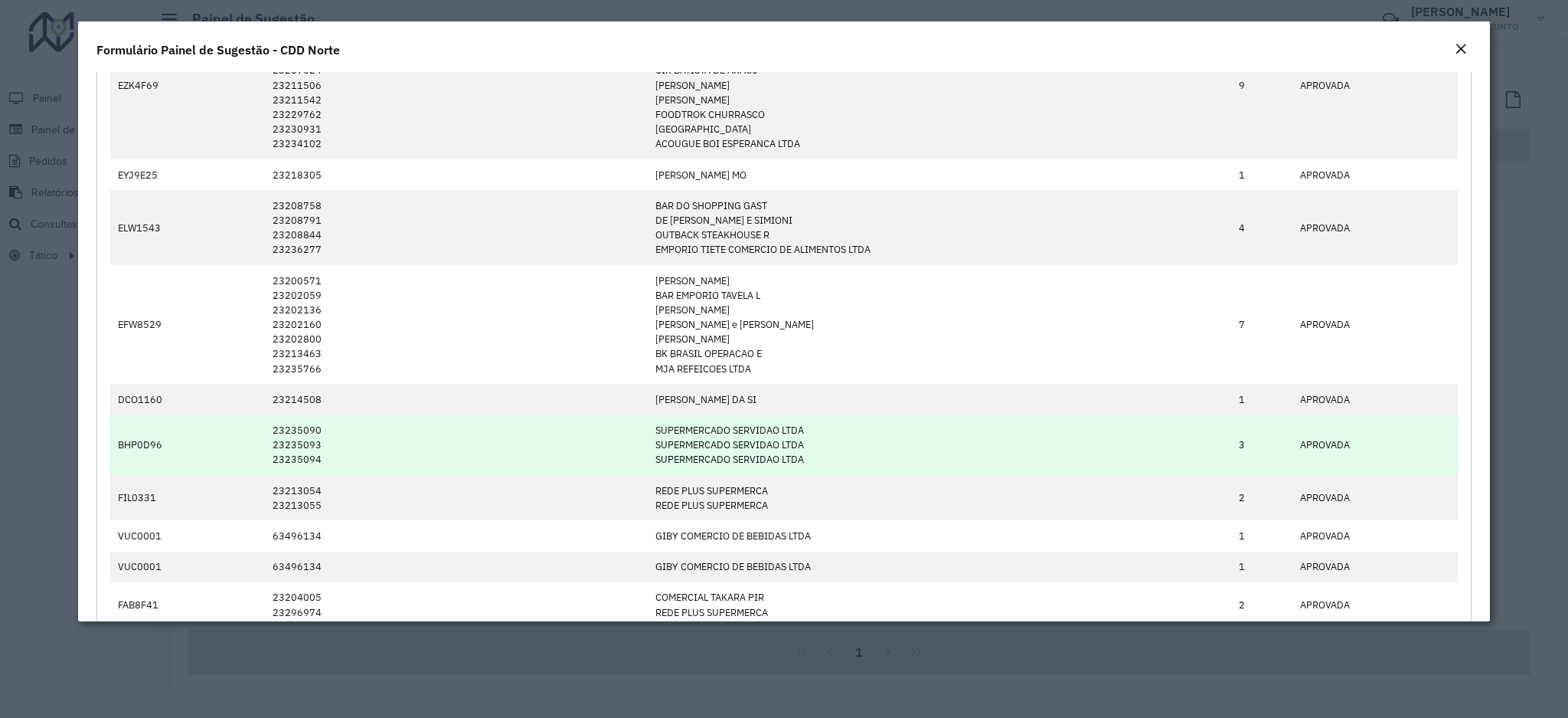
click at [498, 442] on td "23235090 23235093 23235094" at bounding box center [456, 445] width 383 height 61
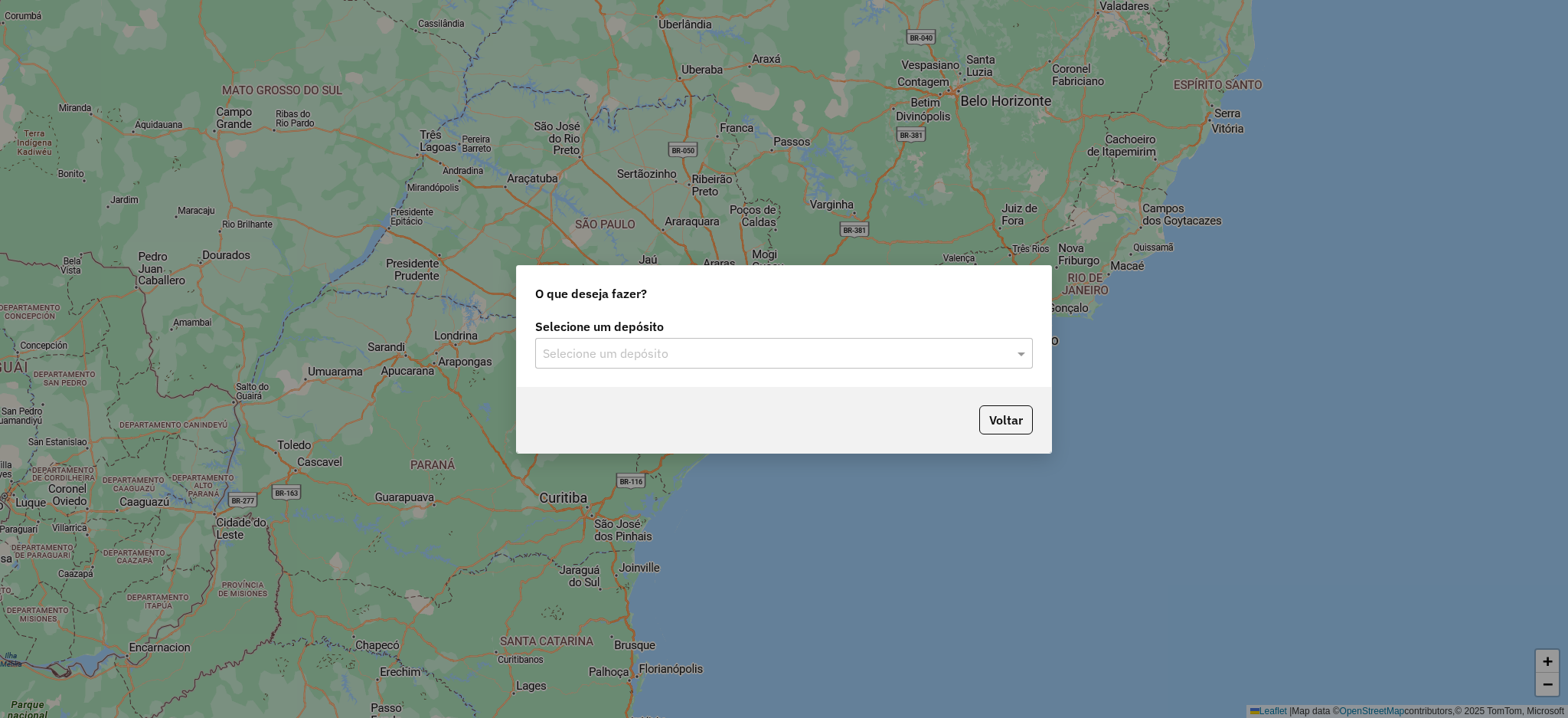
click at [647, 347] on div "Selecione um depósito" at bounding box center [784, 353] width 498 height 30
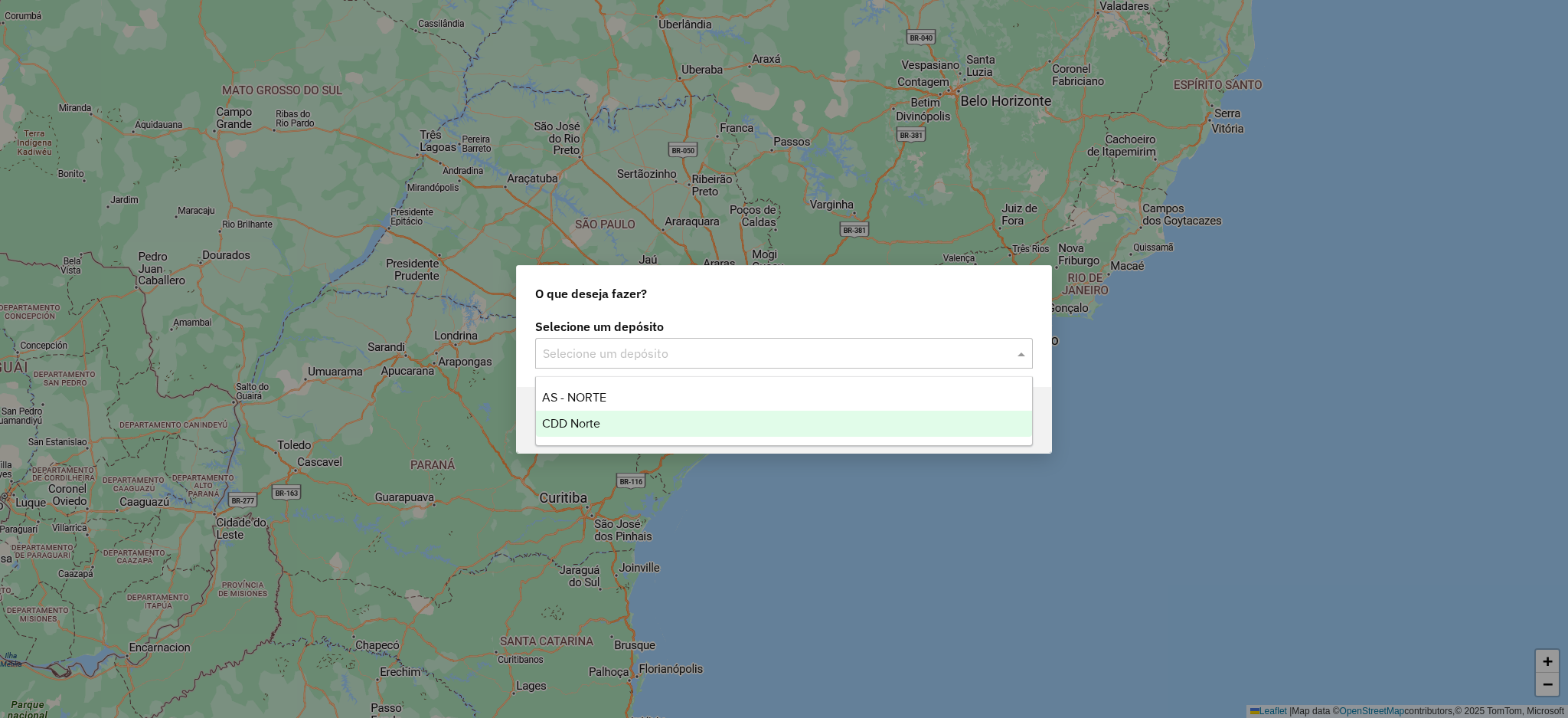
click at [667, 420] on div "CDD Norte" at bounding box center [784, 422] width 496 height 26
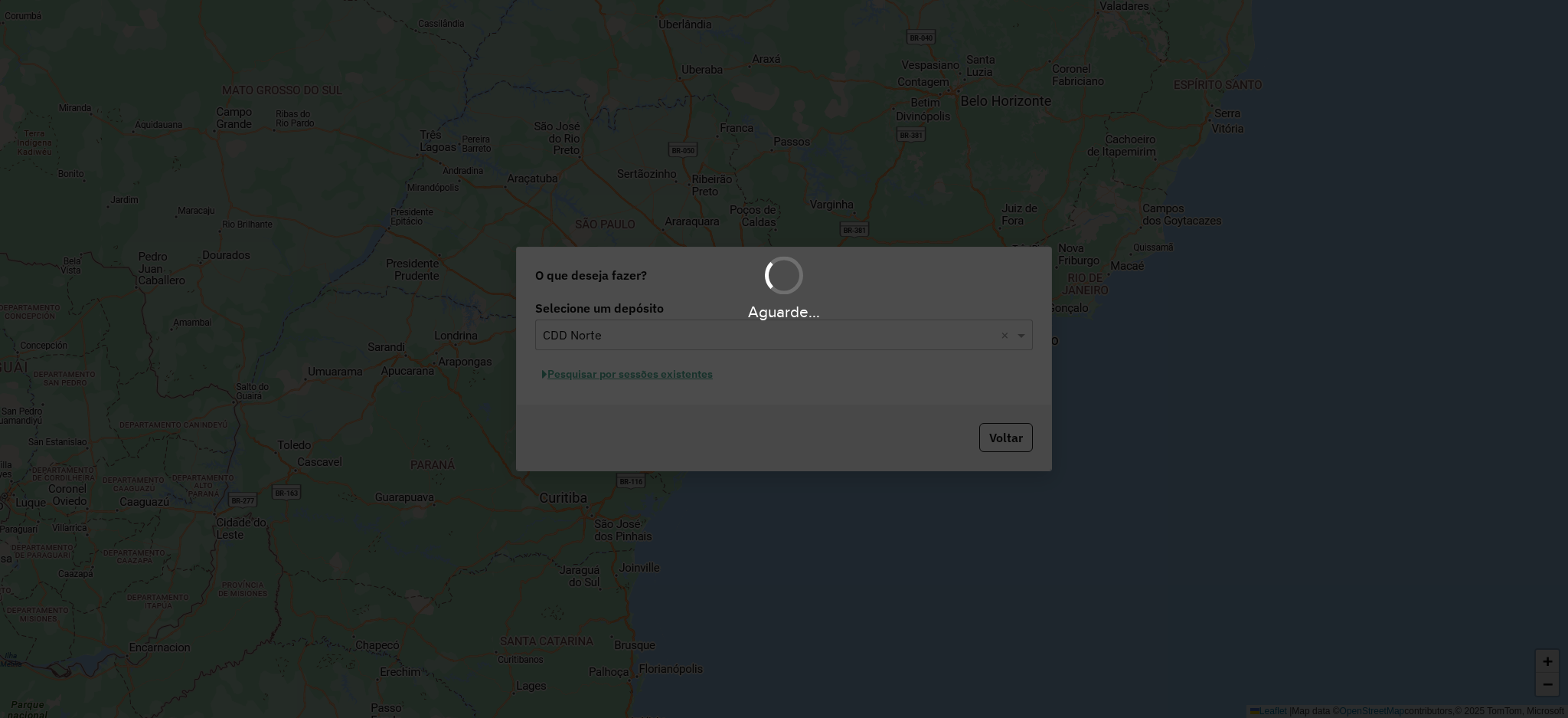
click at [651, 372] on div "Aguarde..." at bounding box center [784, 359] width 1568 height 718
click at [650, 372] on div "Aguarde..." at bounding box center [784, 359] width 1568 height 718
